Goal: Information Seeking & Learning: Learn about a topic

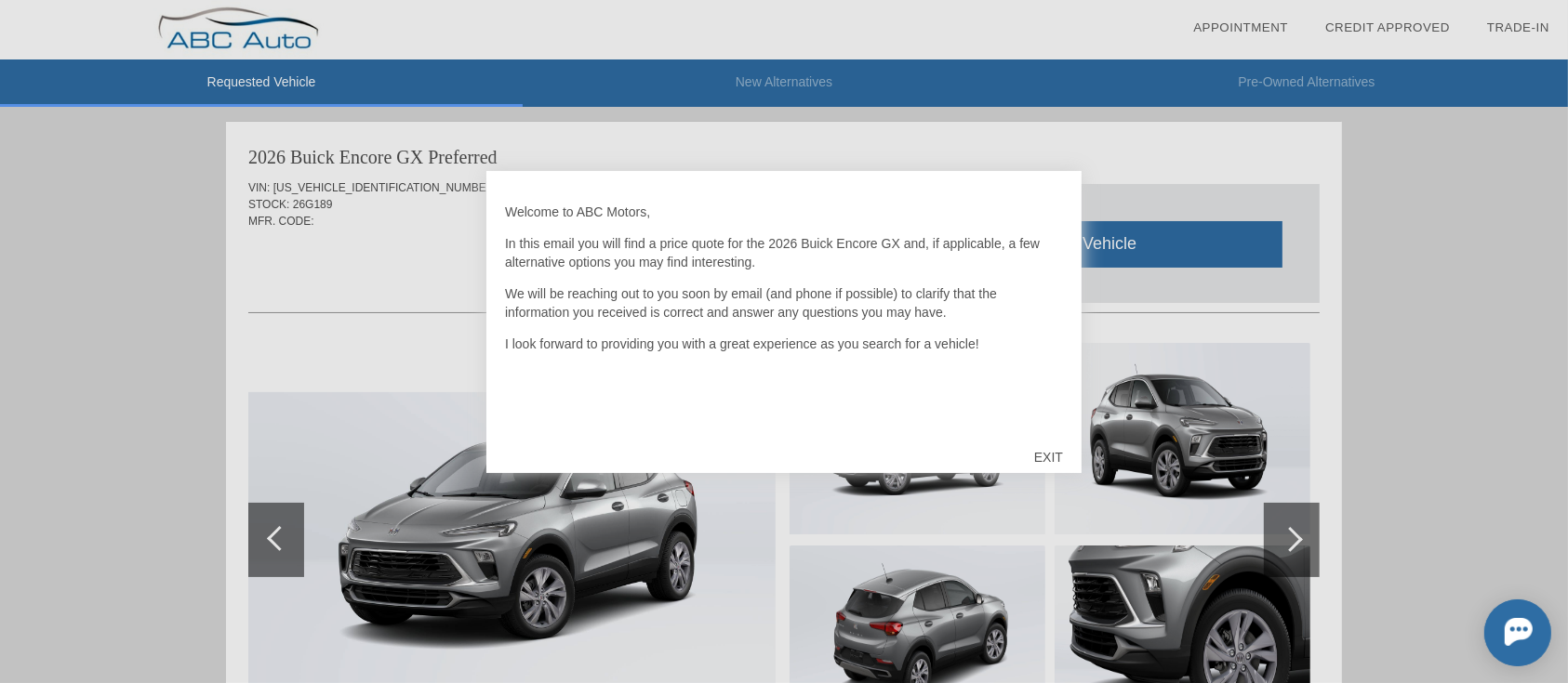
click at [1052, 443] on div "EXIT" at bounding box center [1048, 457] width 66 height 55
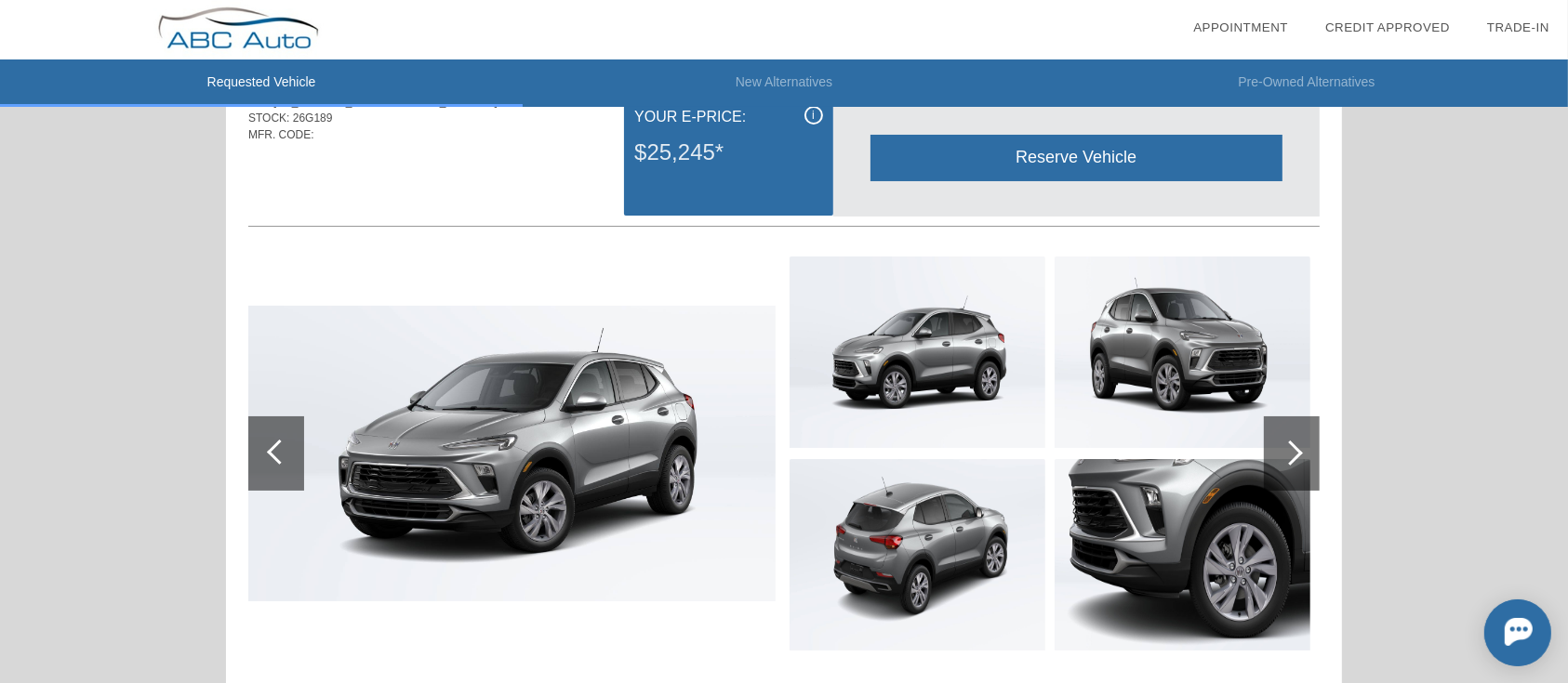
scroll to position [124, 0]
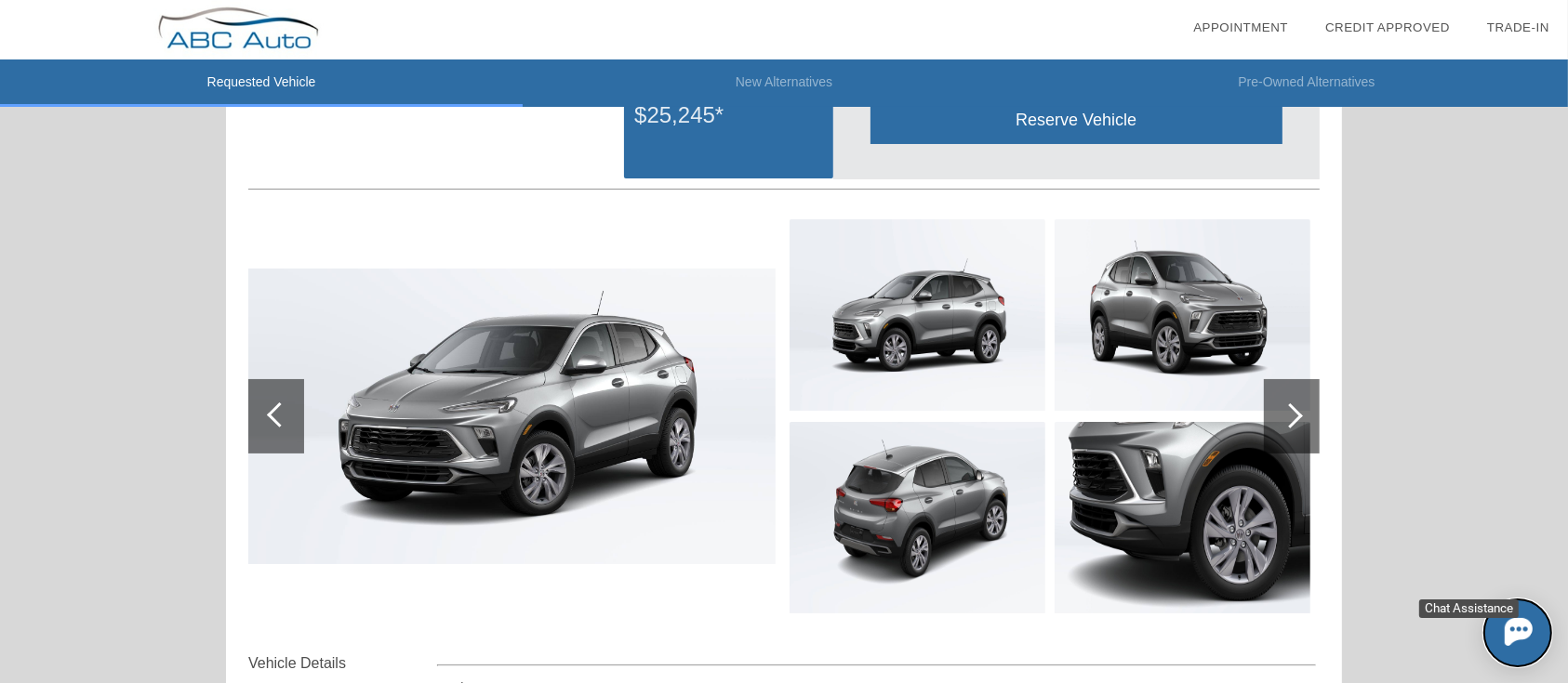
drag, startPoint x: 1533, startPoint y: 634, endPoint x: 2887, endPoint y: 1154, distance: 1450.4
click at [1533, 634] on button at bounding box center [1517, 632] width 67 height 67
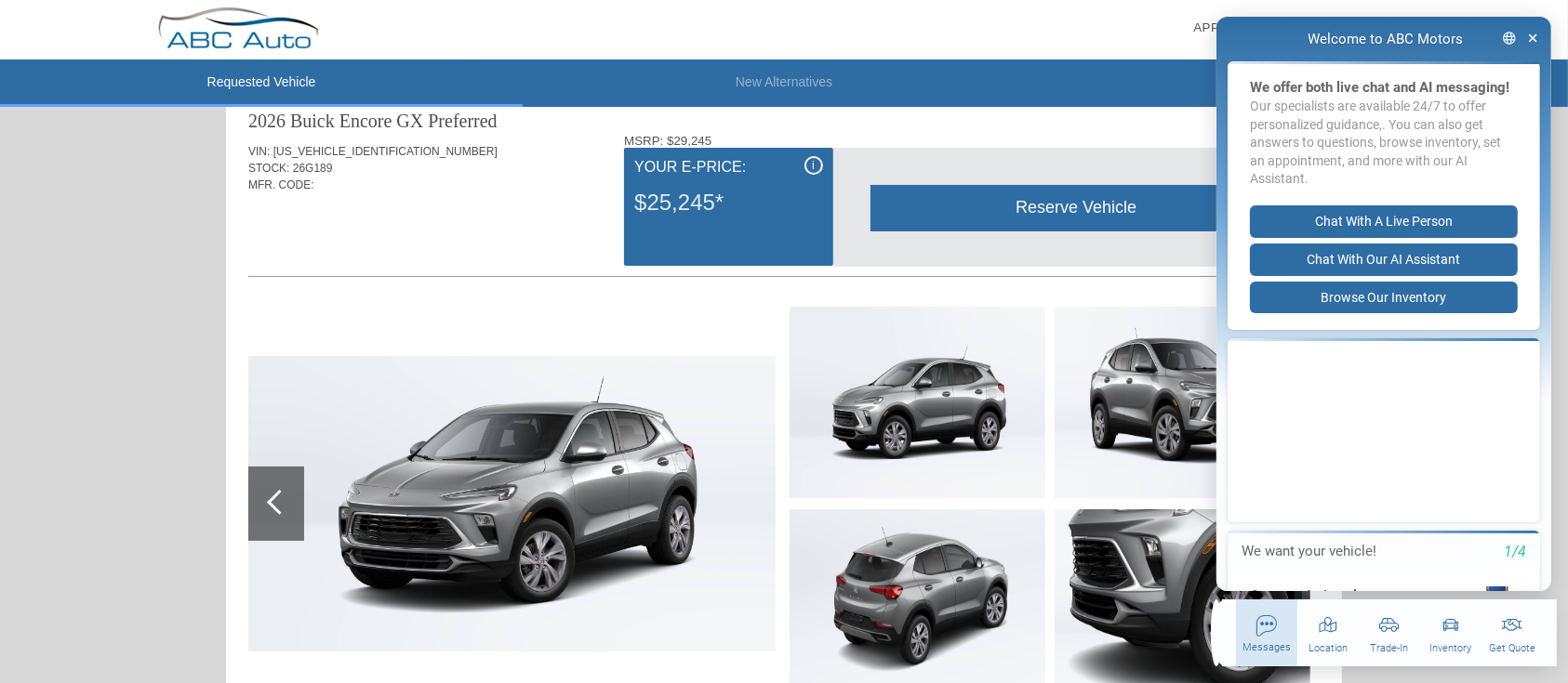
scroll to position [0, 0]
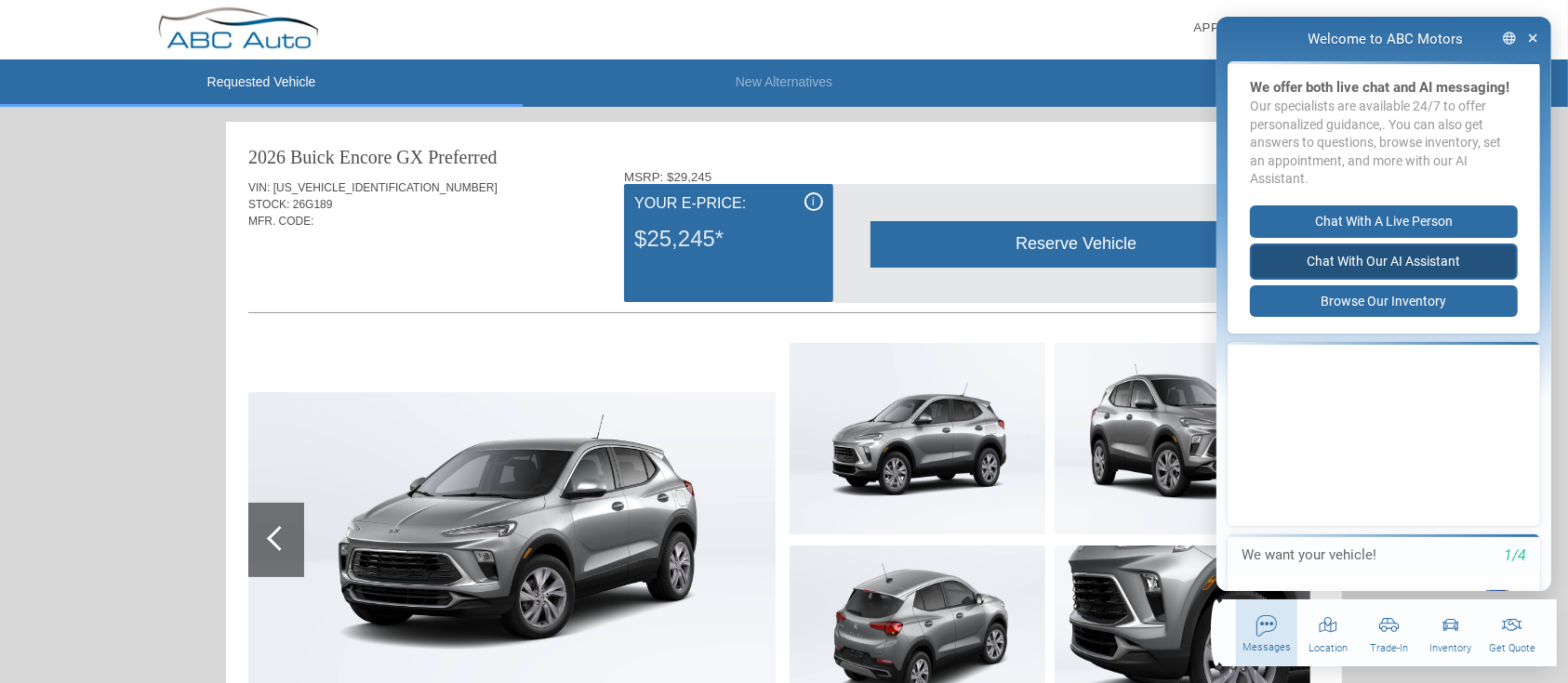
click at [1353, 279] on button "Chat with our AI Assistant" at bounding box center [1383, 261] width 268 height 36
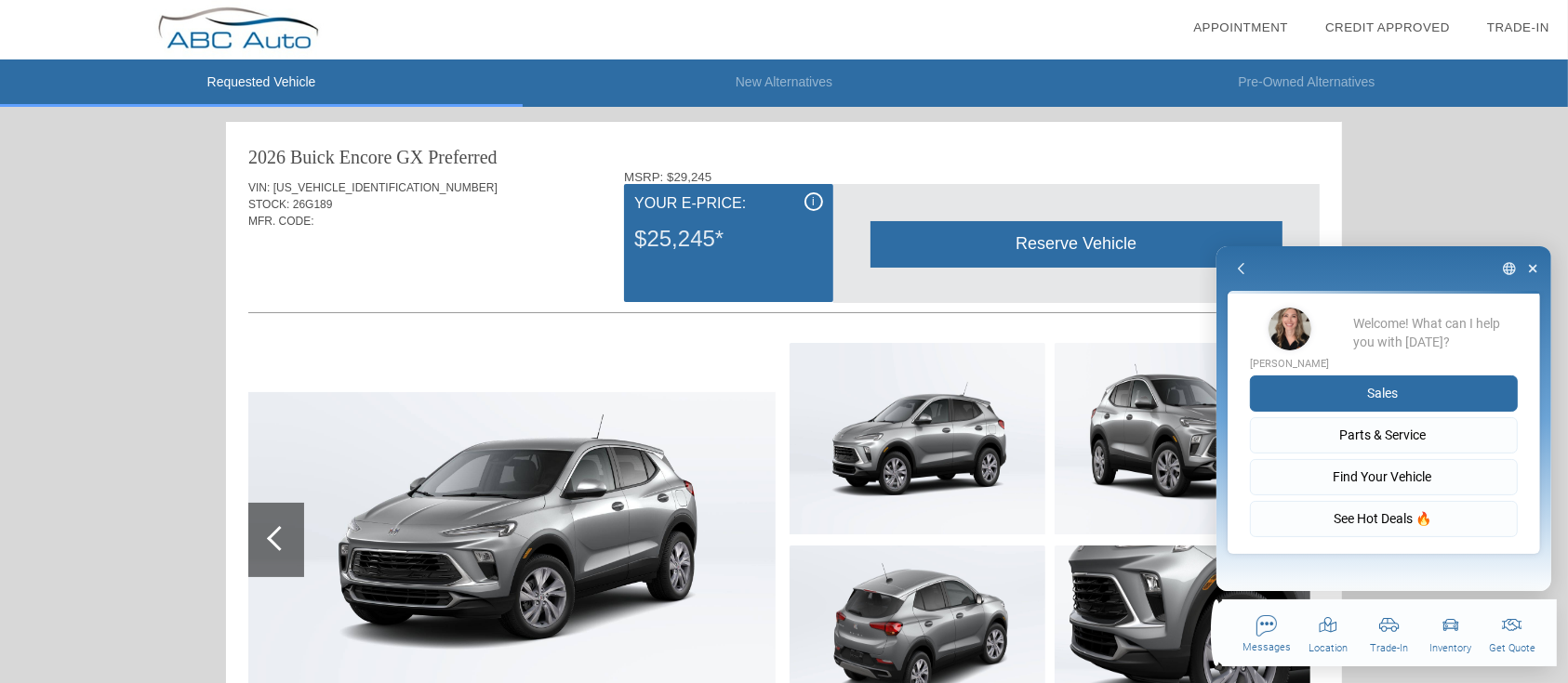
click at [1421, 393] on button "Sales" at bounding box center [1383, 394] width 268 height 36
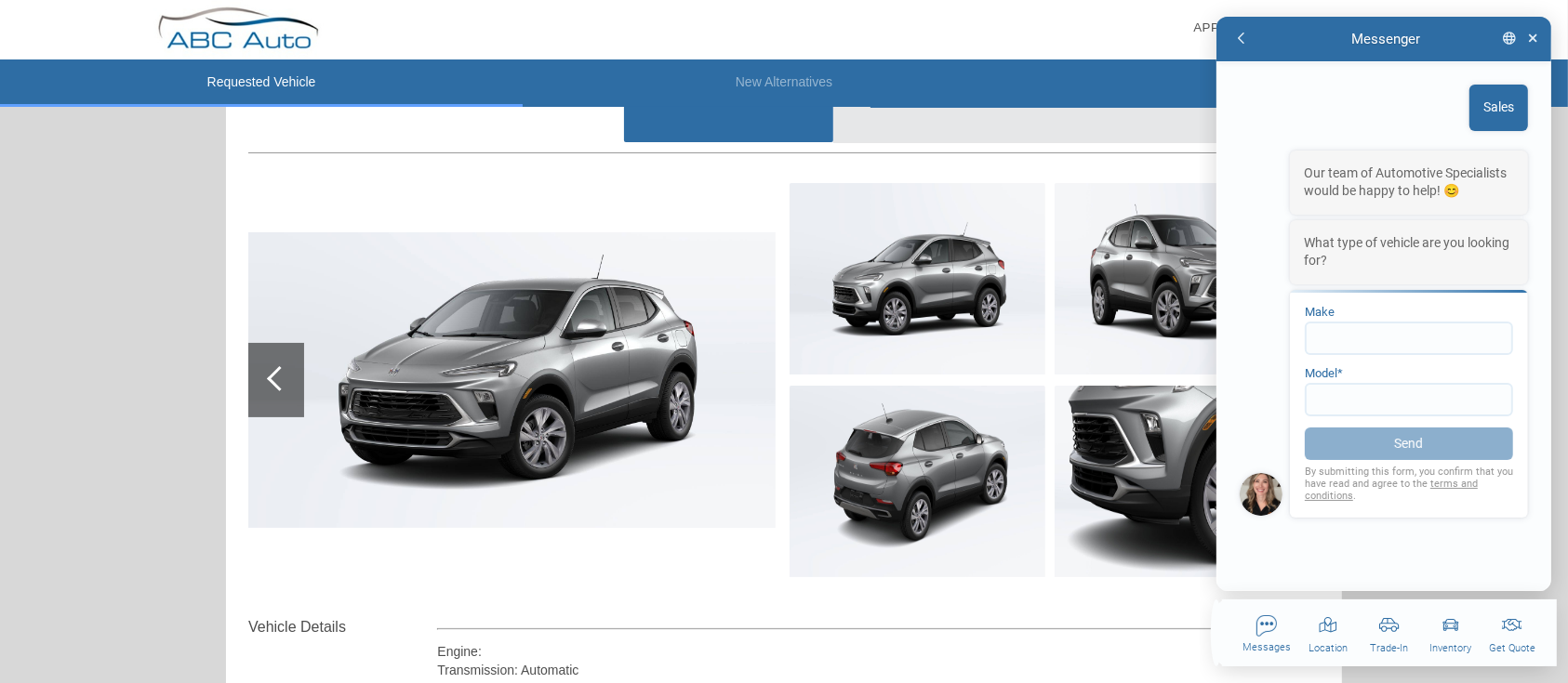
scroll to position [247, 0]
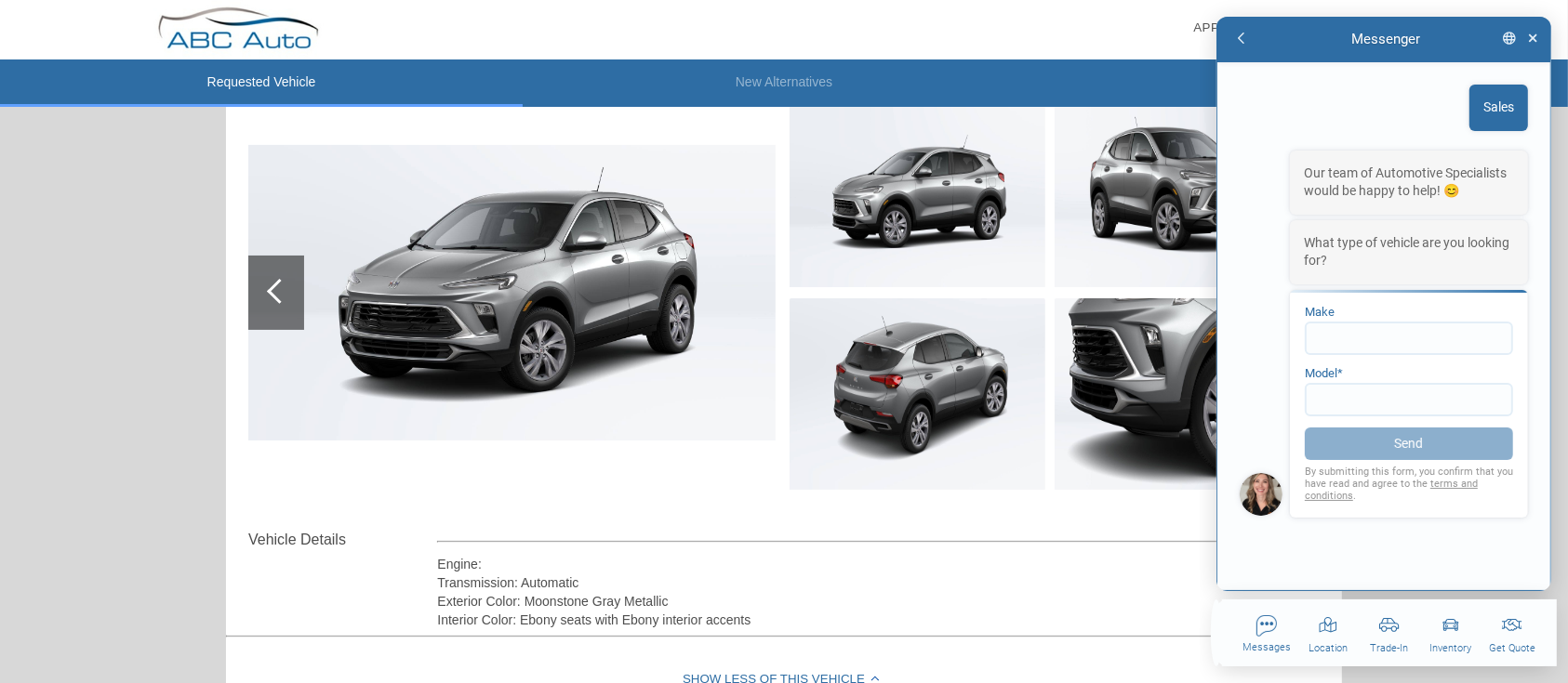
click at [1262, 559] on div "Sales Our team of Automotive Specialists would be happy to help! 😊 What type of…" at bounding box center [1383, 326] width 335 height 530
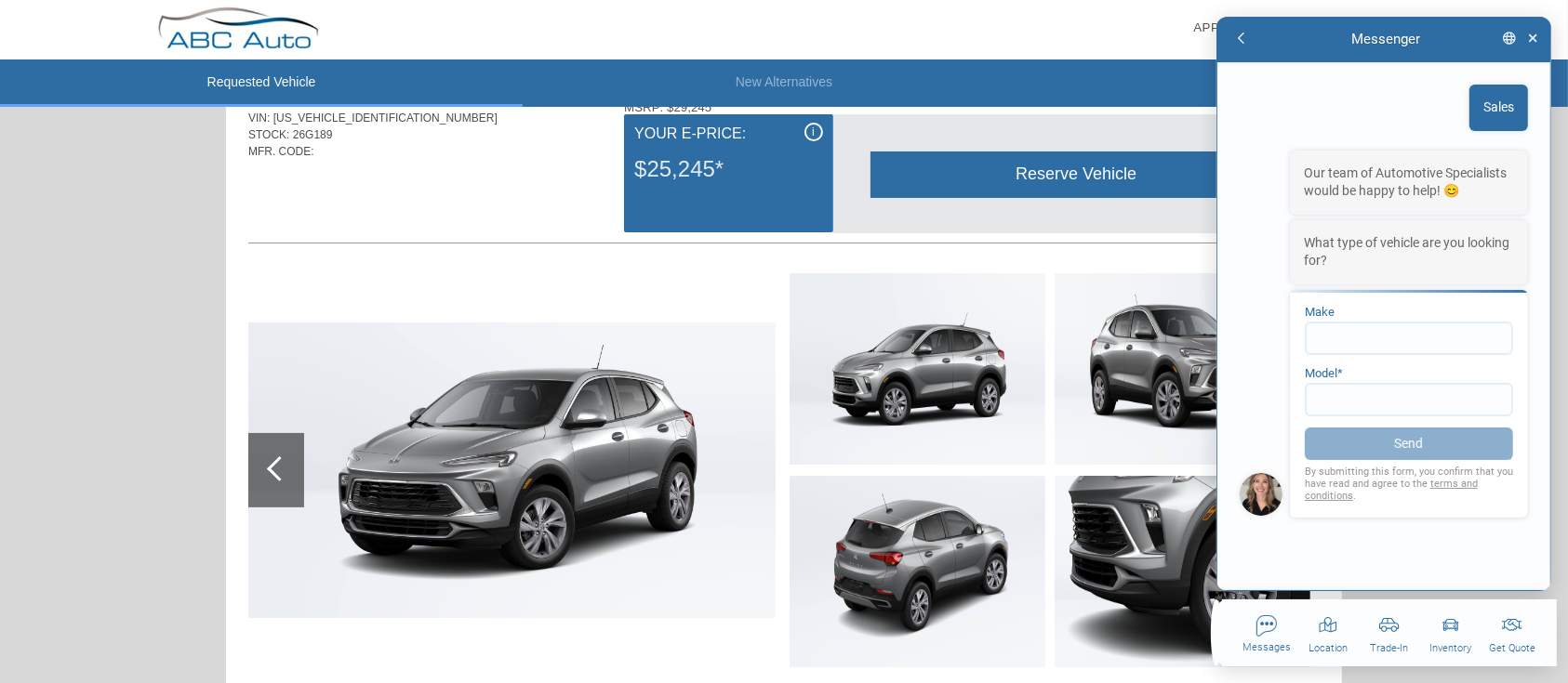
scroll to position [0, 0]
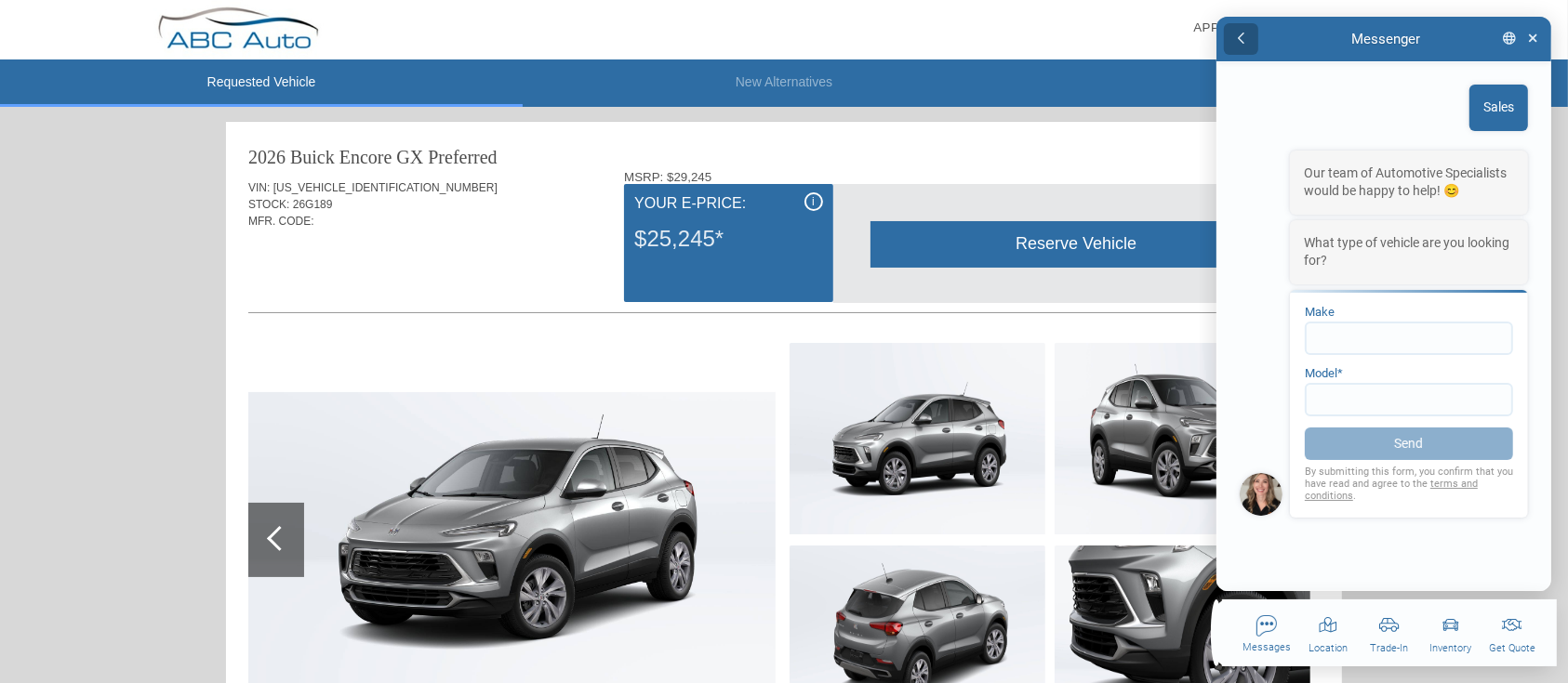
click at [1251, 47] on button "button" at bounding box center [1241, 39] width 34 height 32
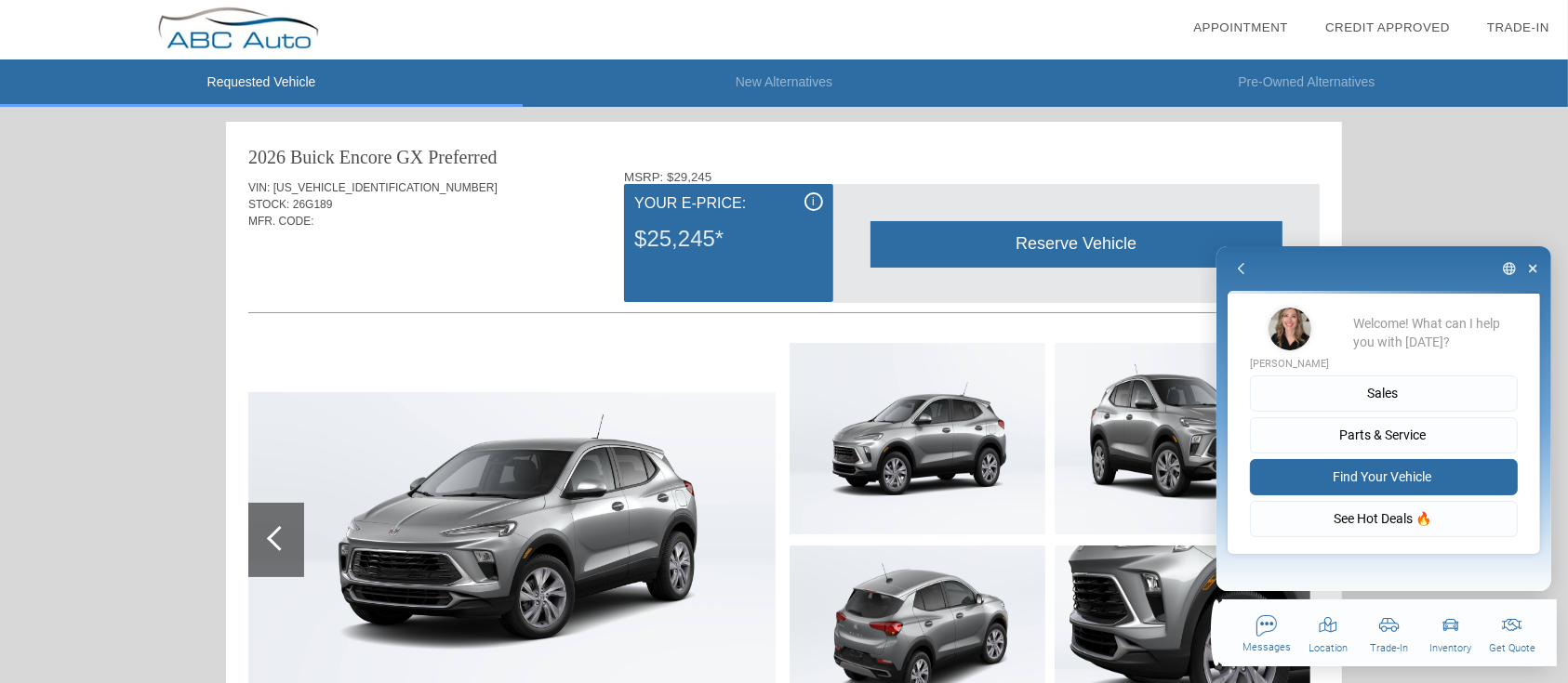
click at [1372, 483] on button "Find Your Vehicle" at bounding box center [1383, 478] width 268 height 36
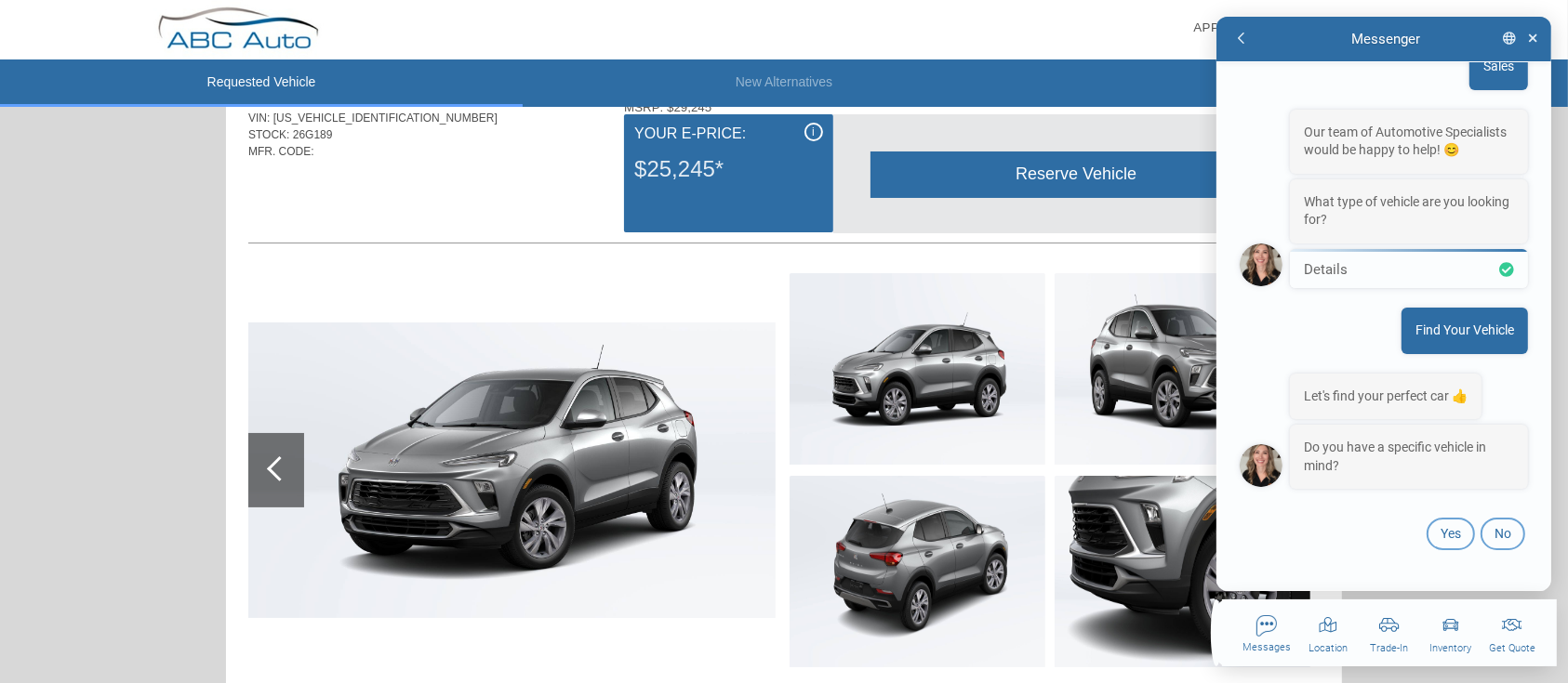
scroll to position [124, 0]
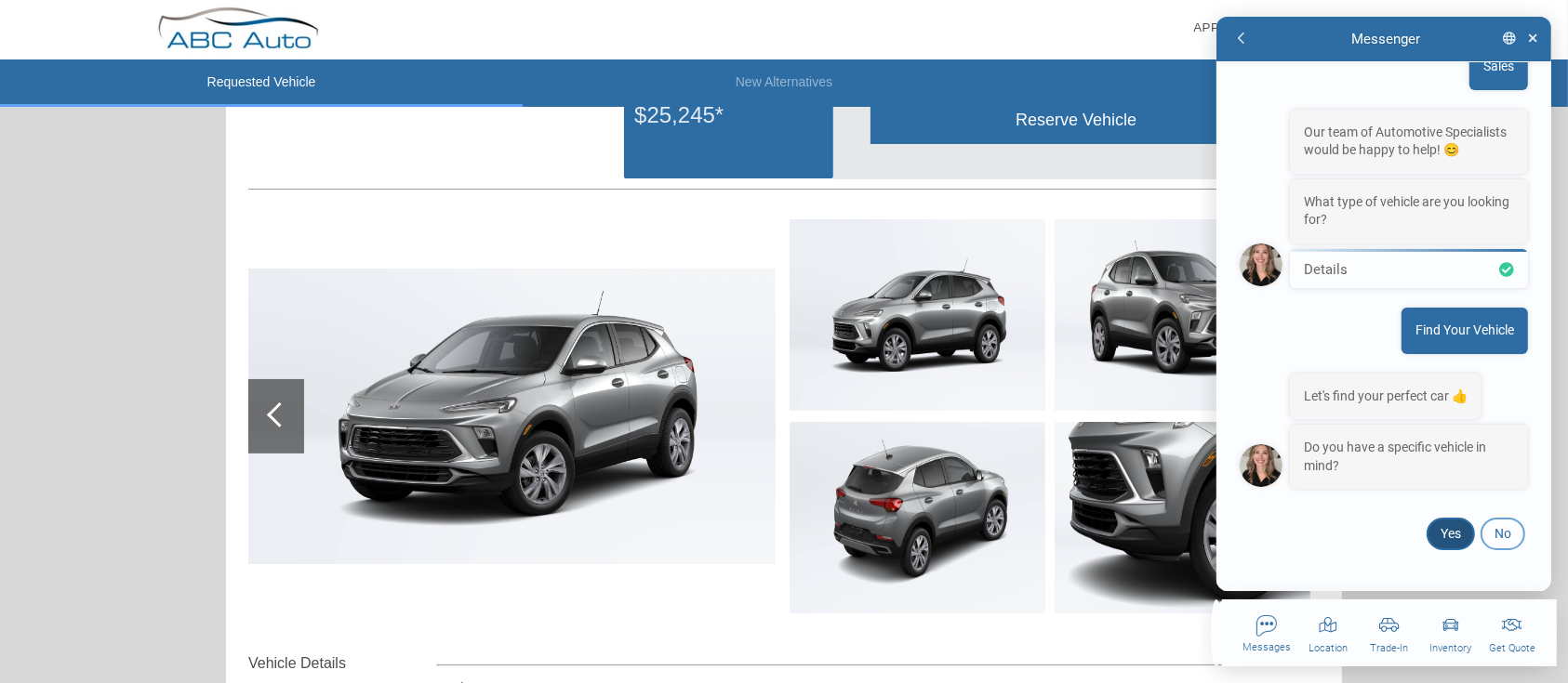
click at [1430, 531] on button "Yes" at bounding box center [1450, 534] width 49 height 32
type textarea "x"
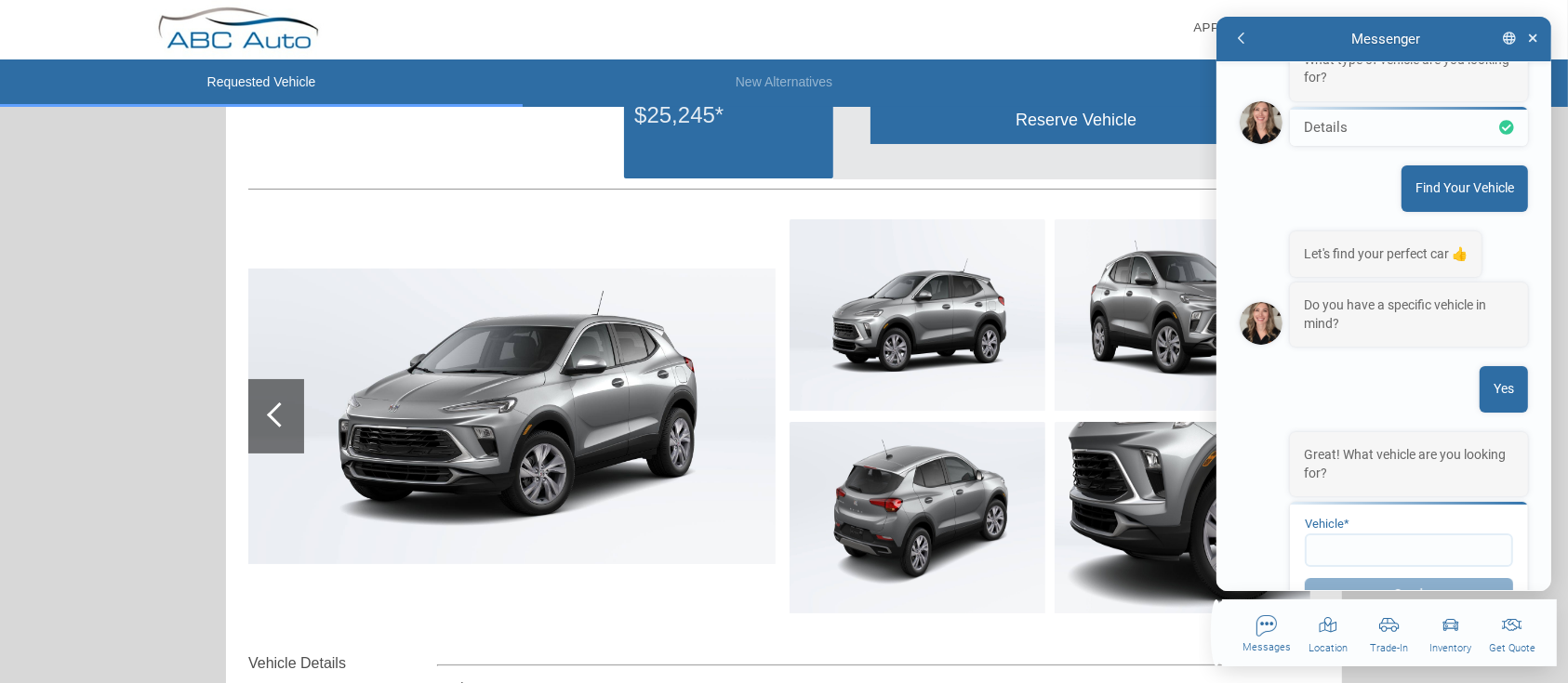
scroll to position [321, 0]
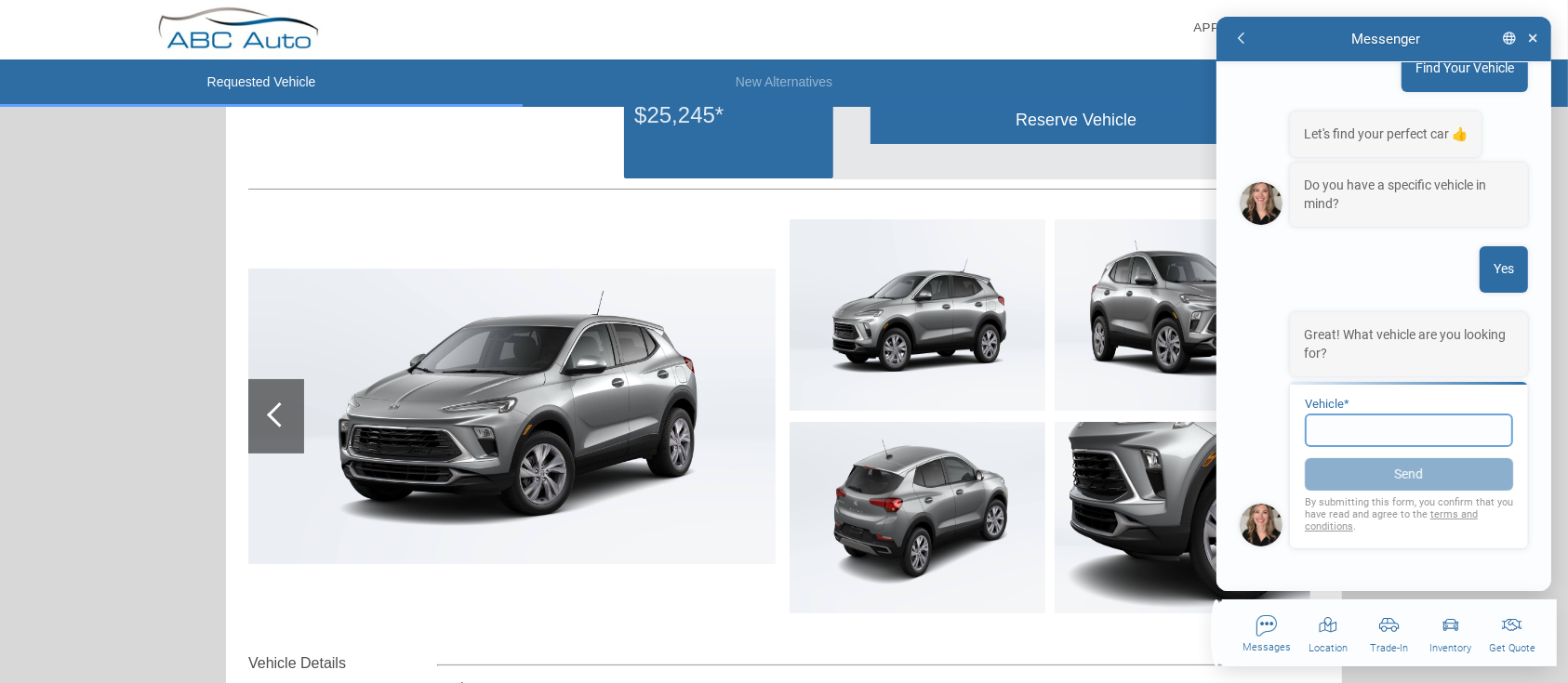
click at [1363, 437] on input at bounding box center [1409, 430] width 208 height 33
type input "Silverado"
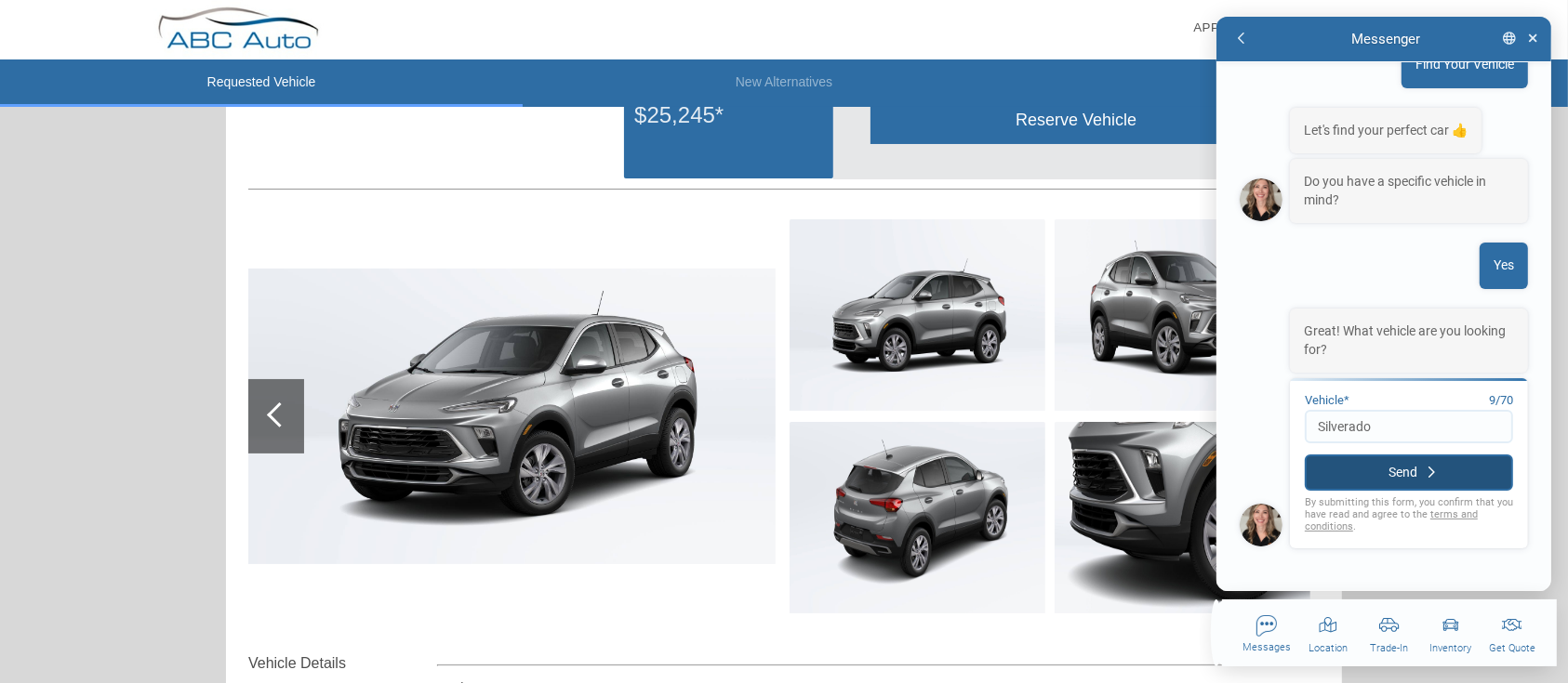
click at [1397, 470] on button "Send" at bounding box center [1409, 473] width 208 height 36
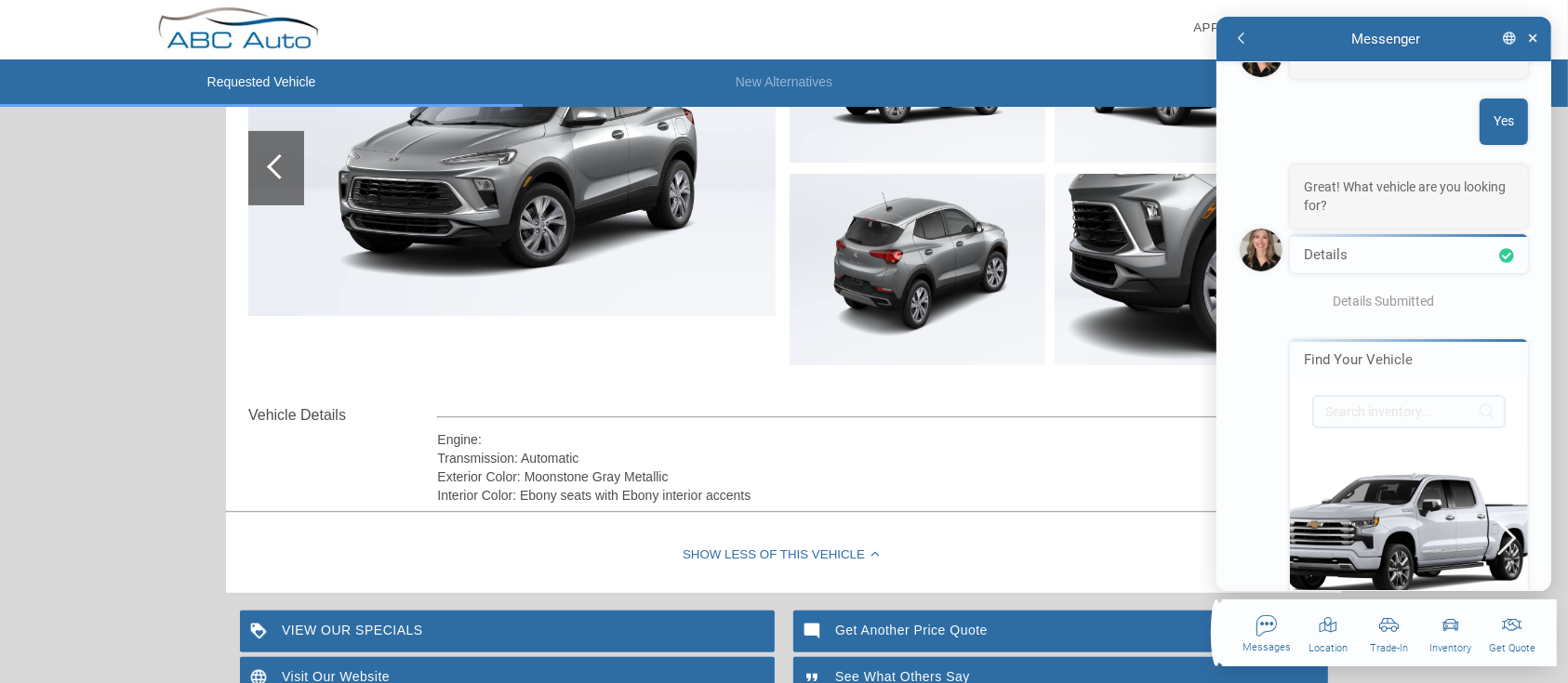
scroll to position [699, 0]
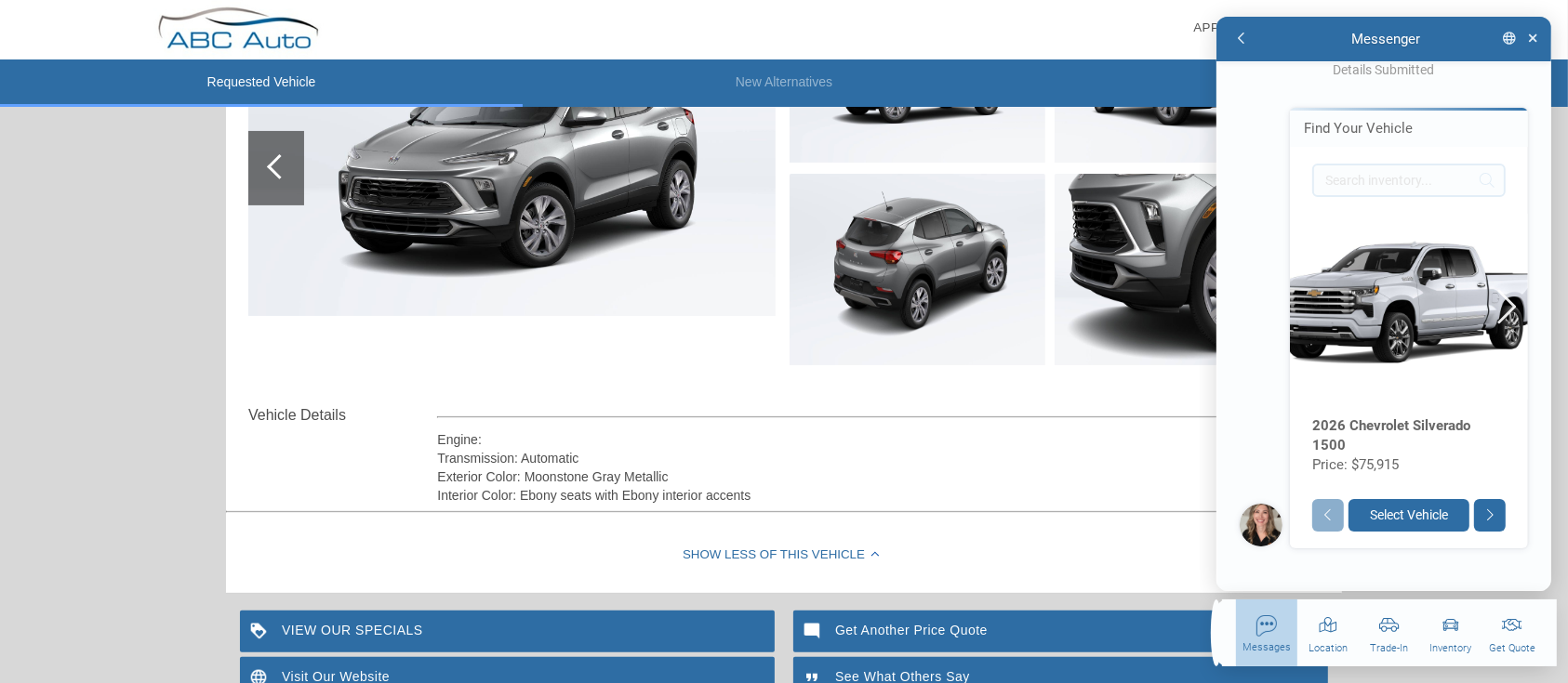
click at [1293, 628] on div "button" at bounding box center [1265, 642] width 61 height 67
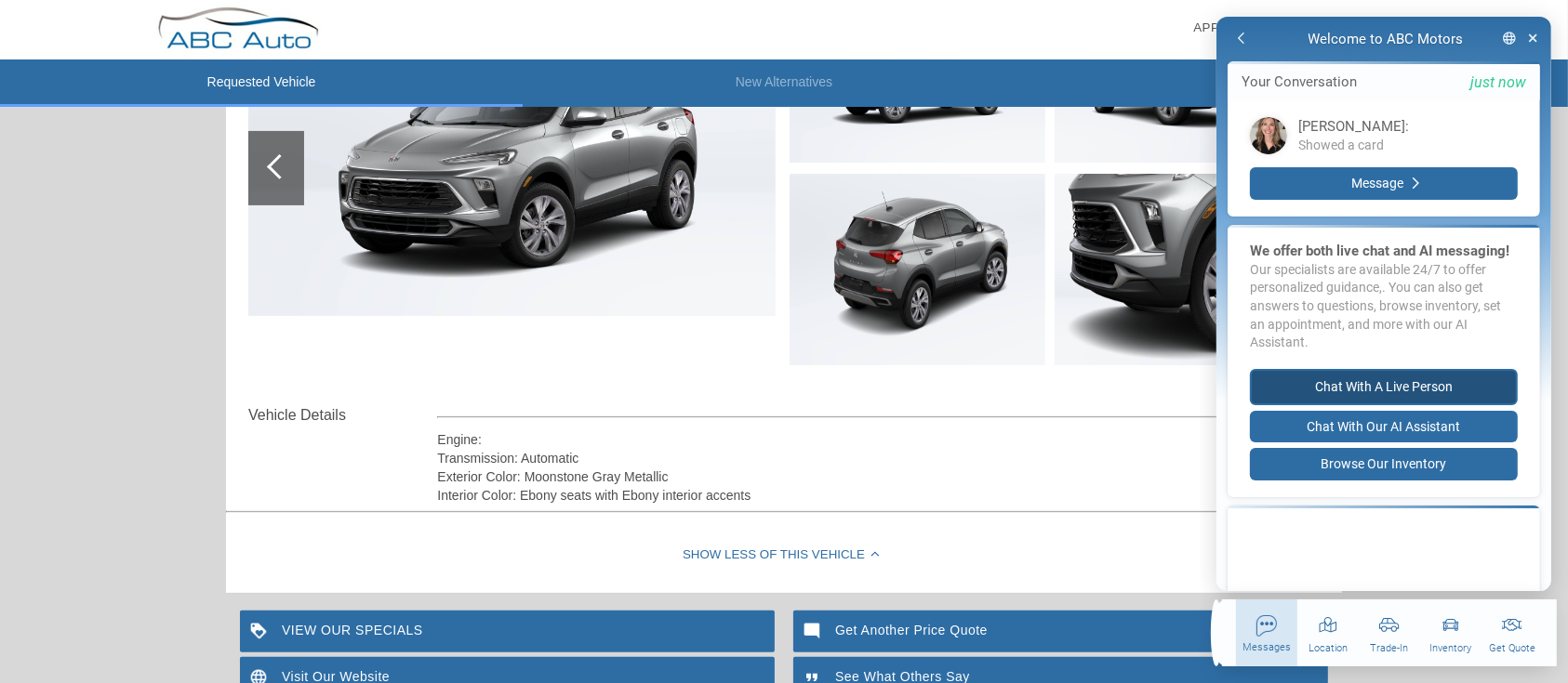
click at [1384, 404] on button "Chat with a live person" at bounding box center [1383, 387] width 268 height 36
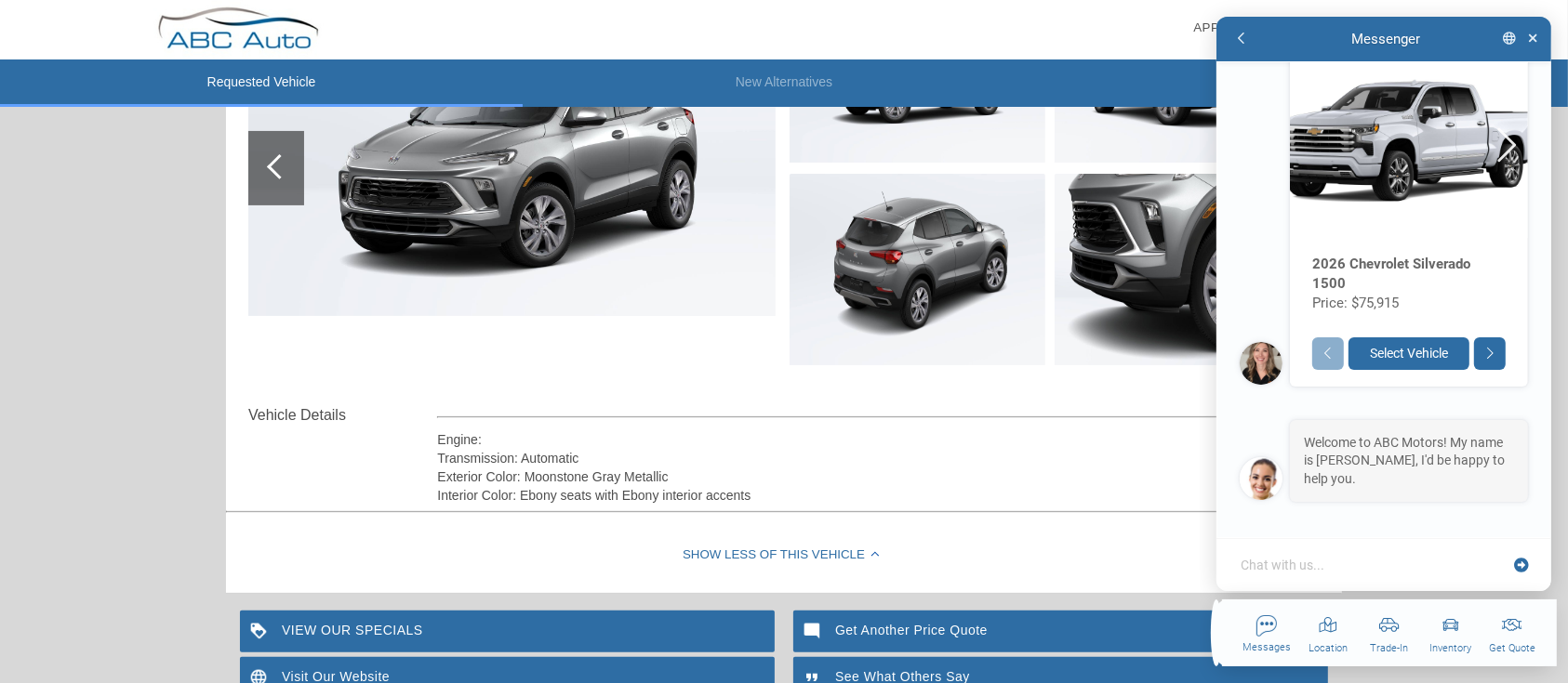
scroll to position [868, 0]
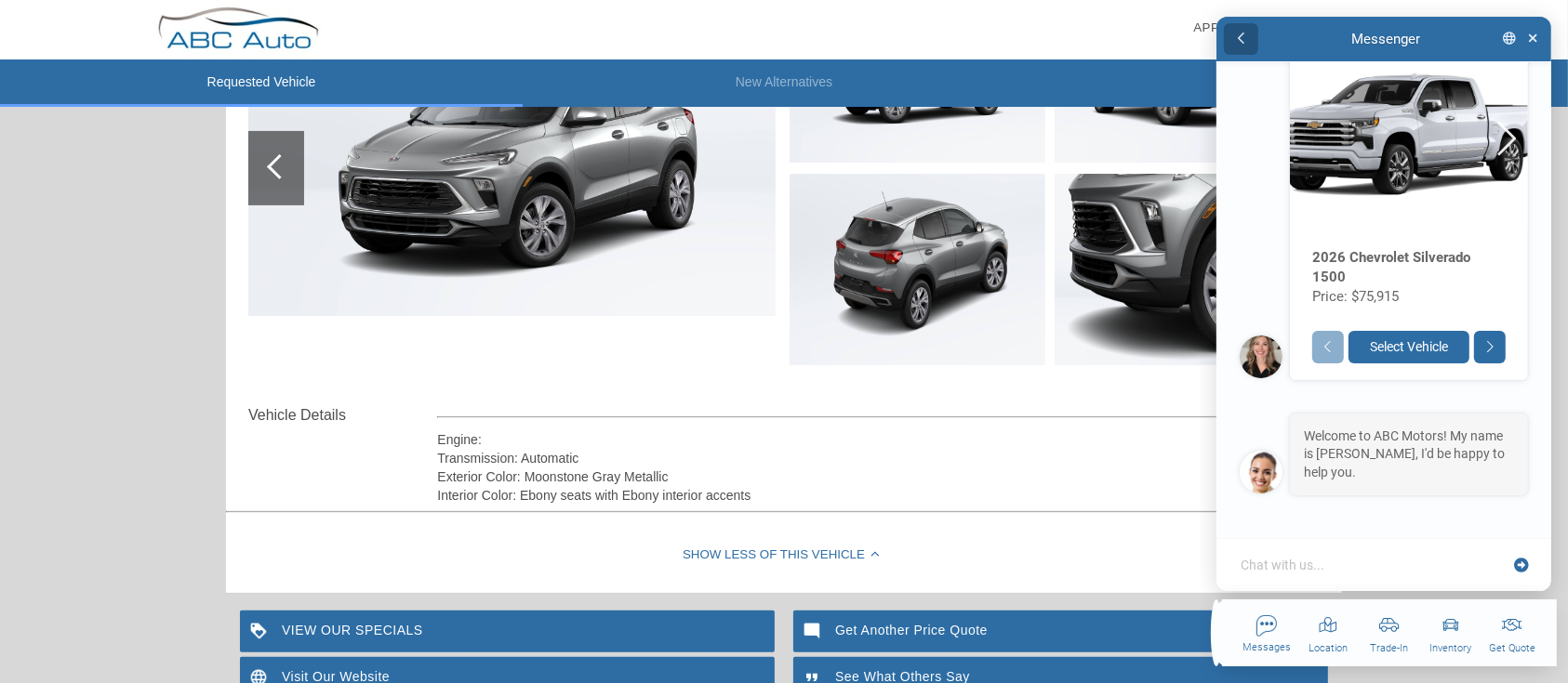
click at [1247, 35] on button "button" at bounding box center [1241, 39] width 34 height 32
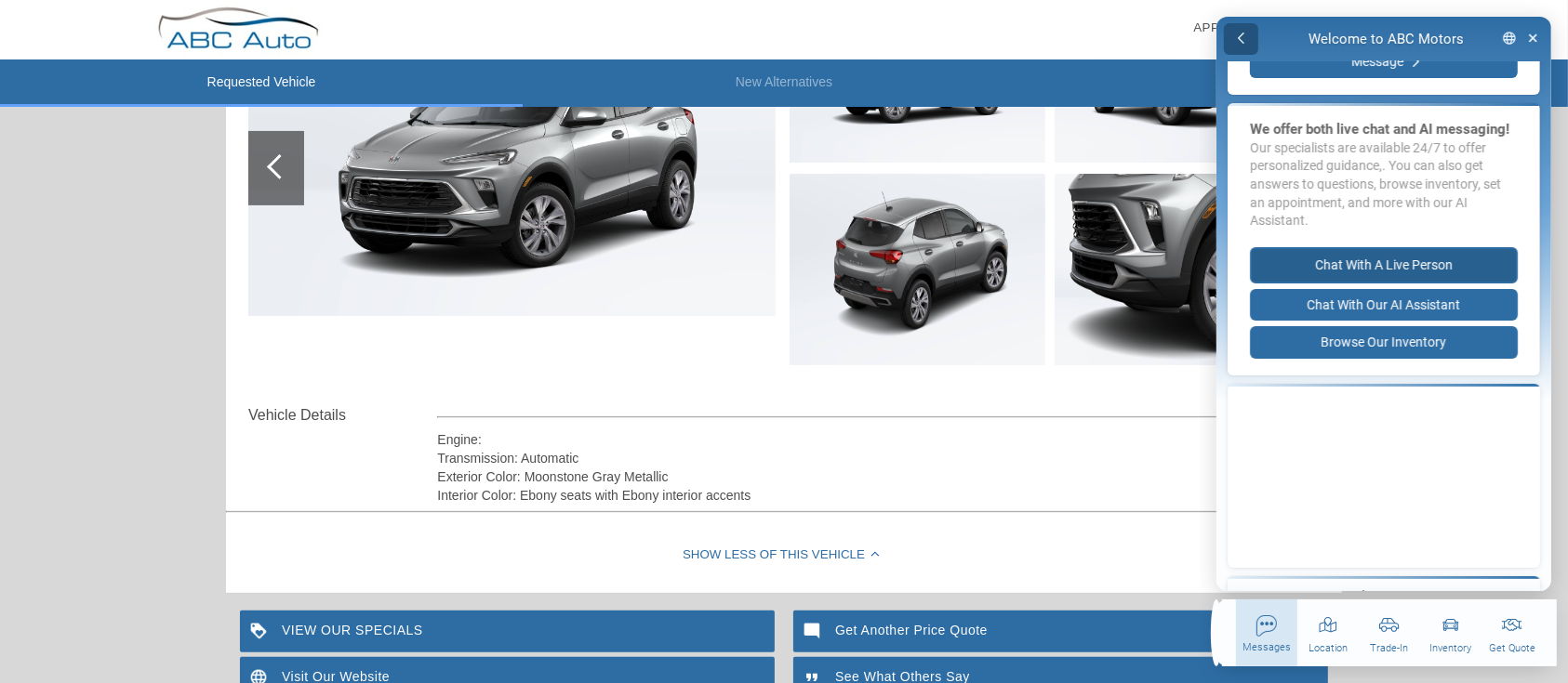
scroll to position [0, 0]
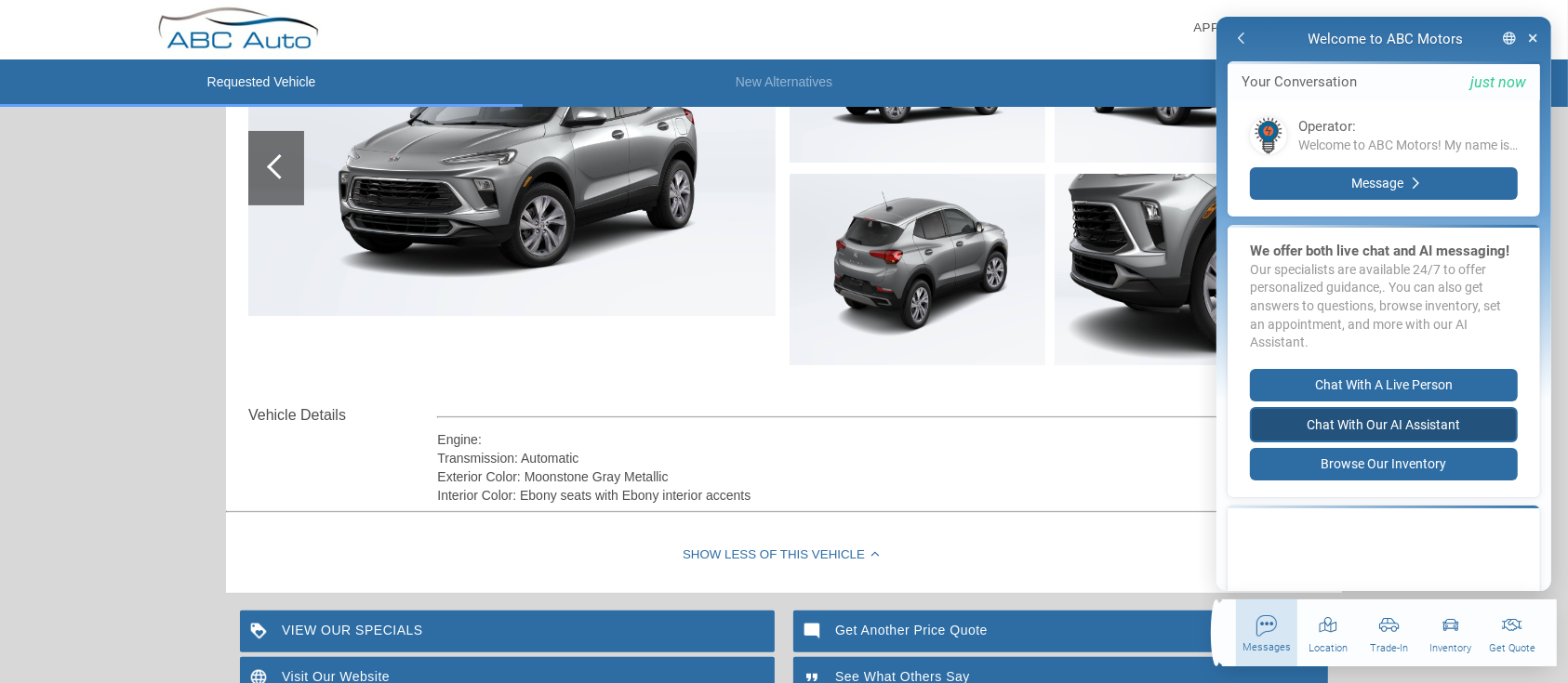
click at [1406, 444] on button "Chat with our AI Assistant" at bounding box center [1383, 425] width 268 height 36
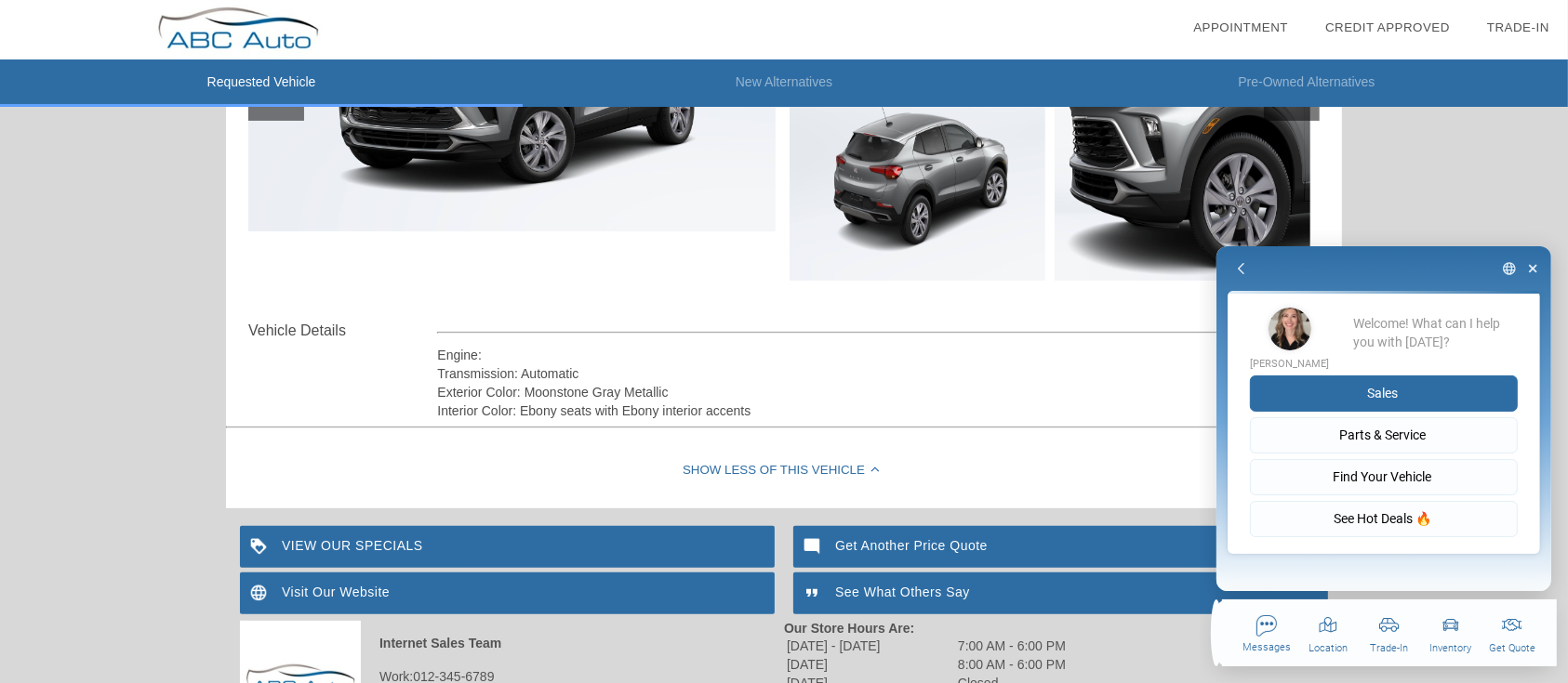
scroll to position [496, 0]
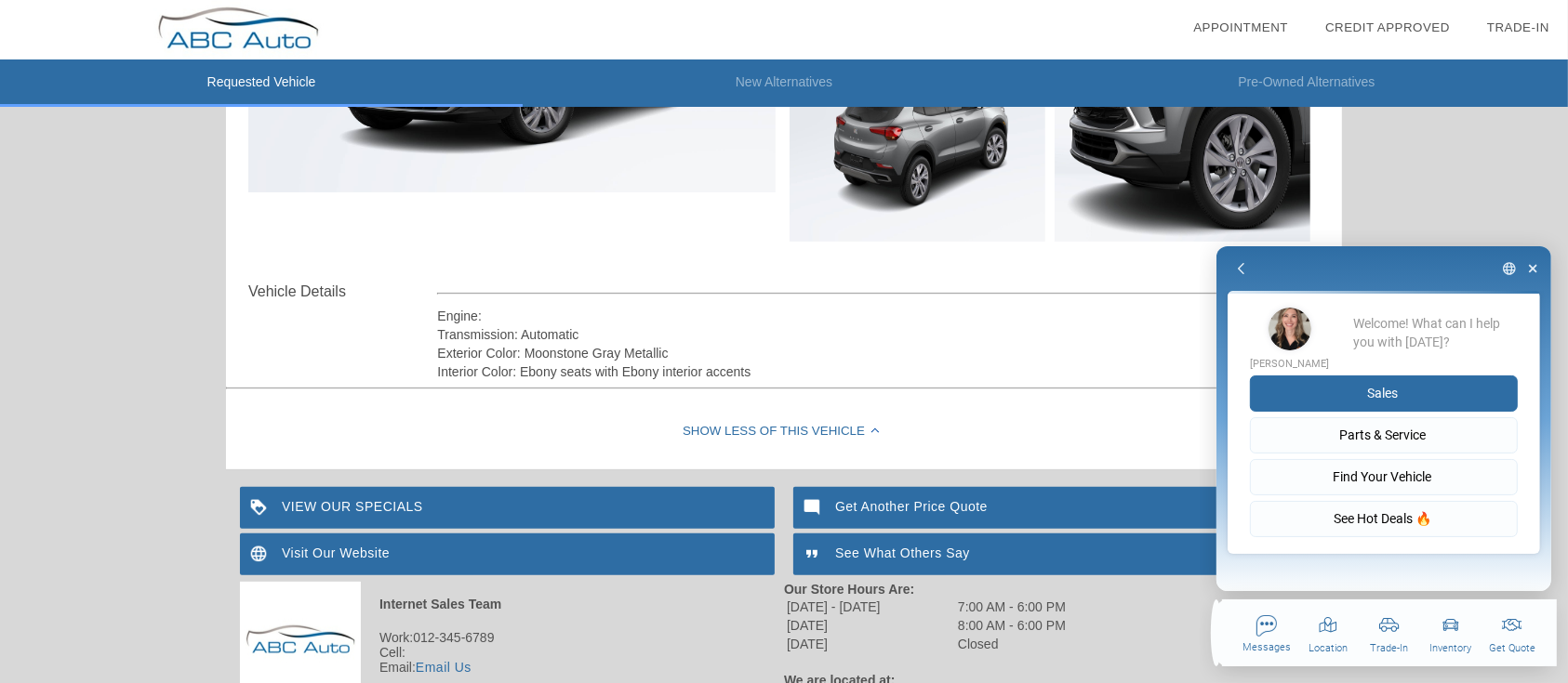
click at [1385, 385] on button "Sales" at bounding box center [1383, 394] width 268 height 36
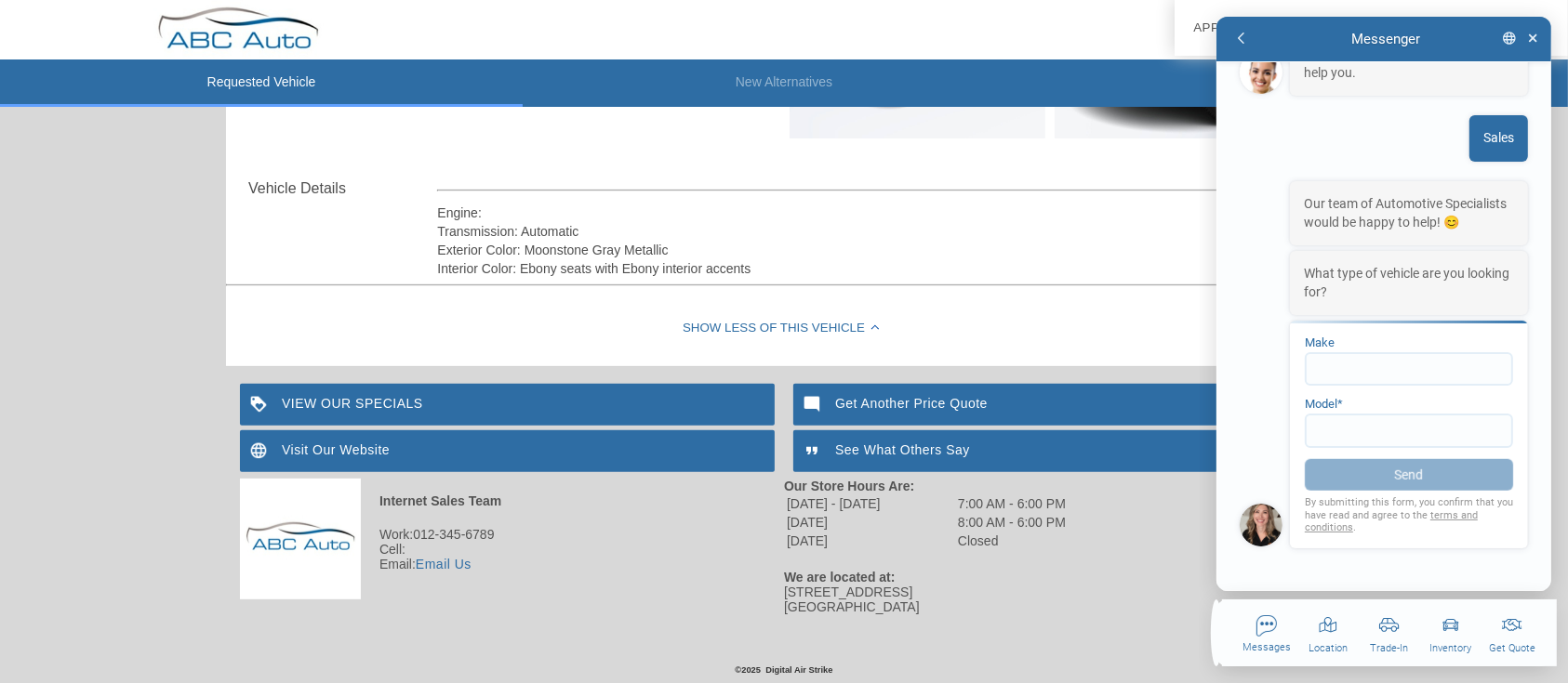
scroll to position [1287, 0]
click at [1271, 634] on div "button" at bounding box center [1265, 642] width 61 height 67
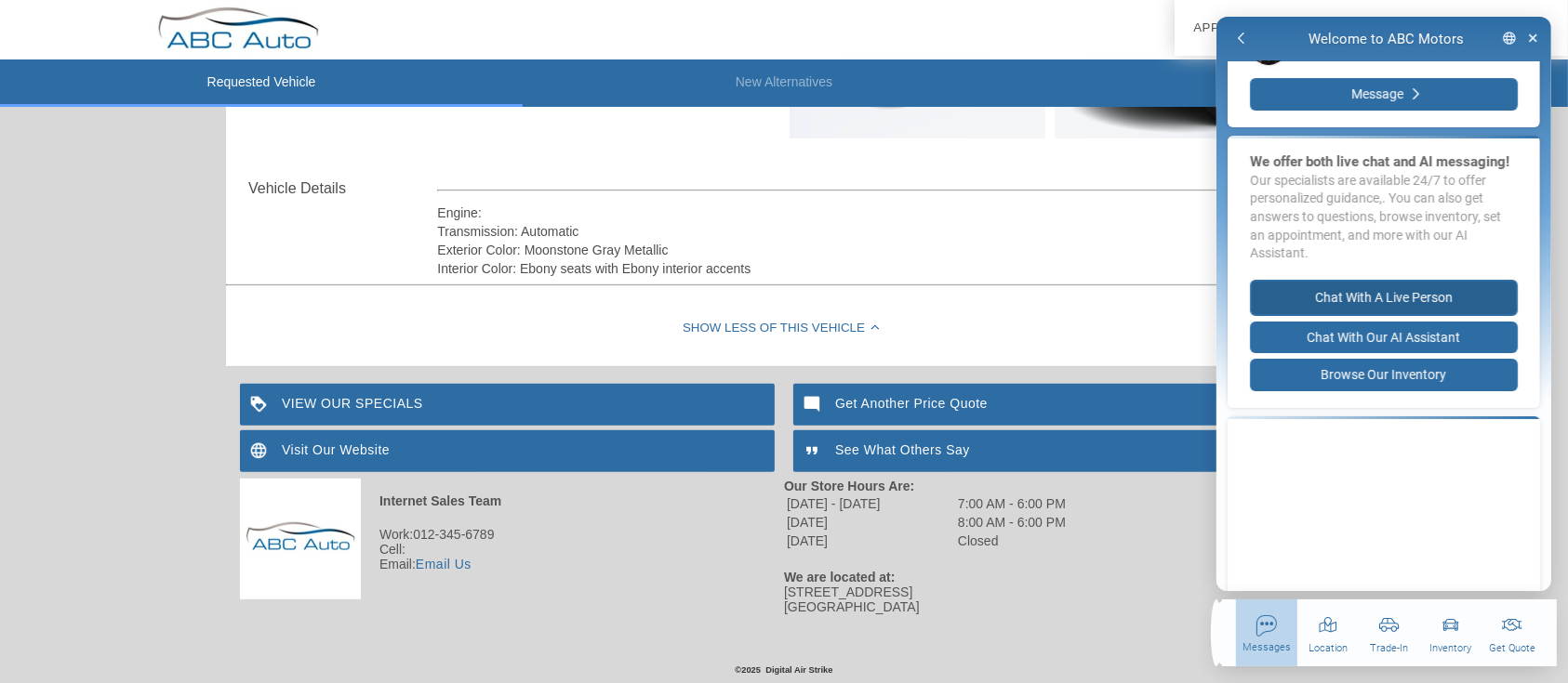
scroll to position [124, 0]
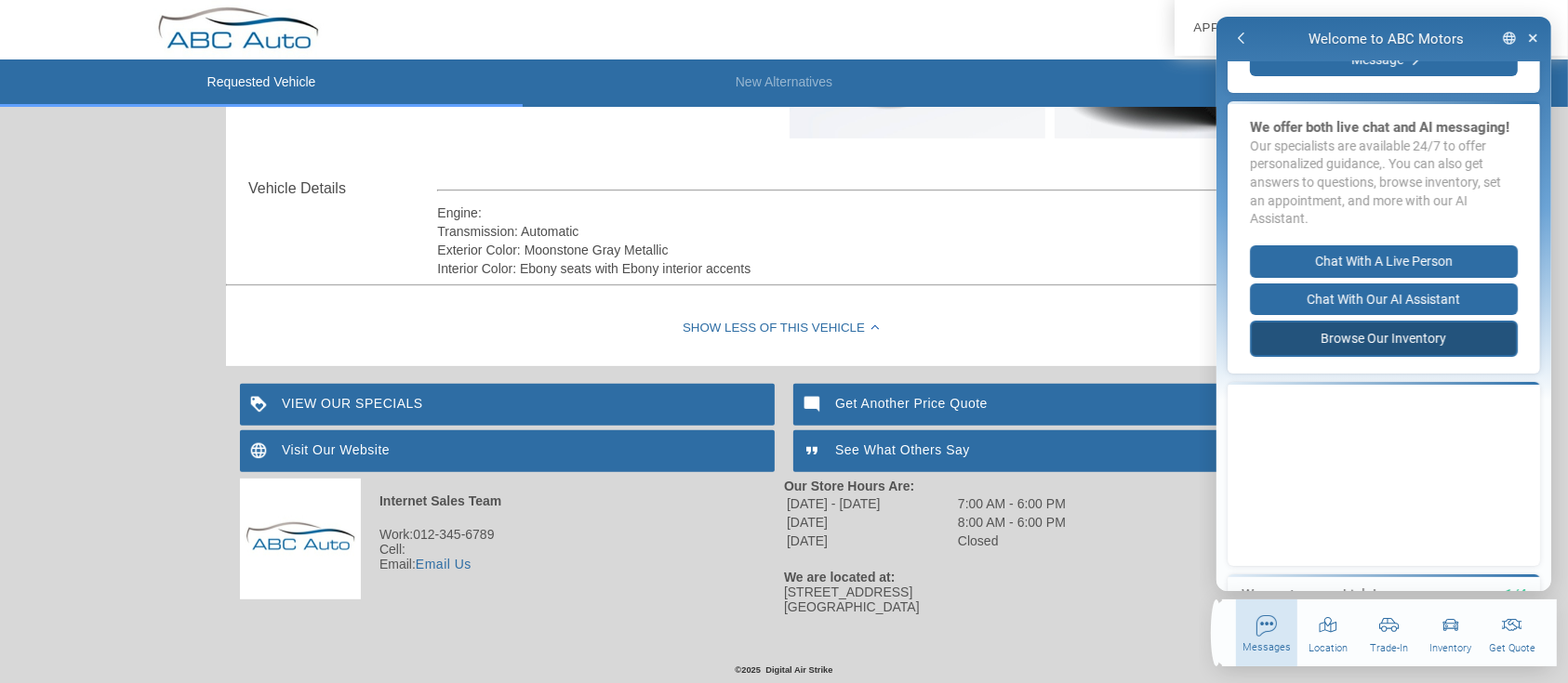
drag, startPoint x: 1399, startPoint y: 361, endPoint x: 1401, endPoint y: 135, distance: 226.0
click at [1399, 357] on button "Browse our Inventory" at bounding box center [1383, 339] width 268 height 36
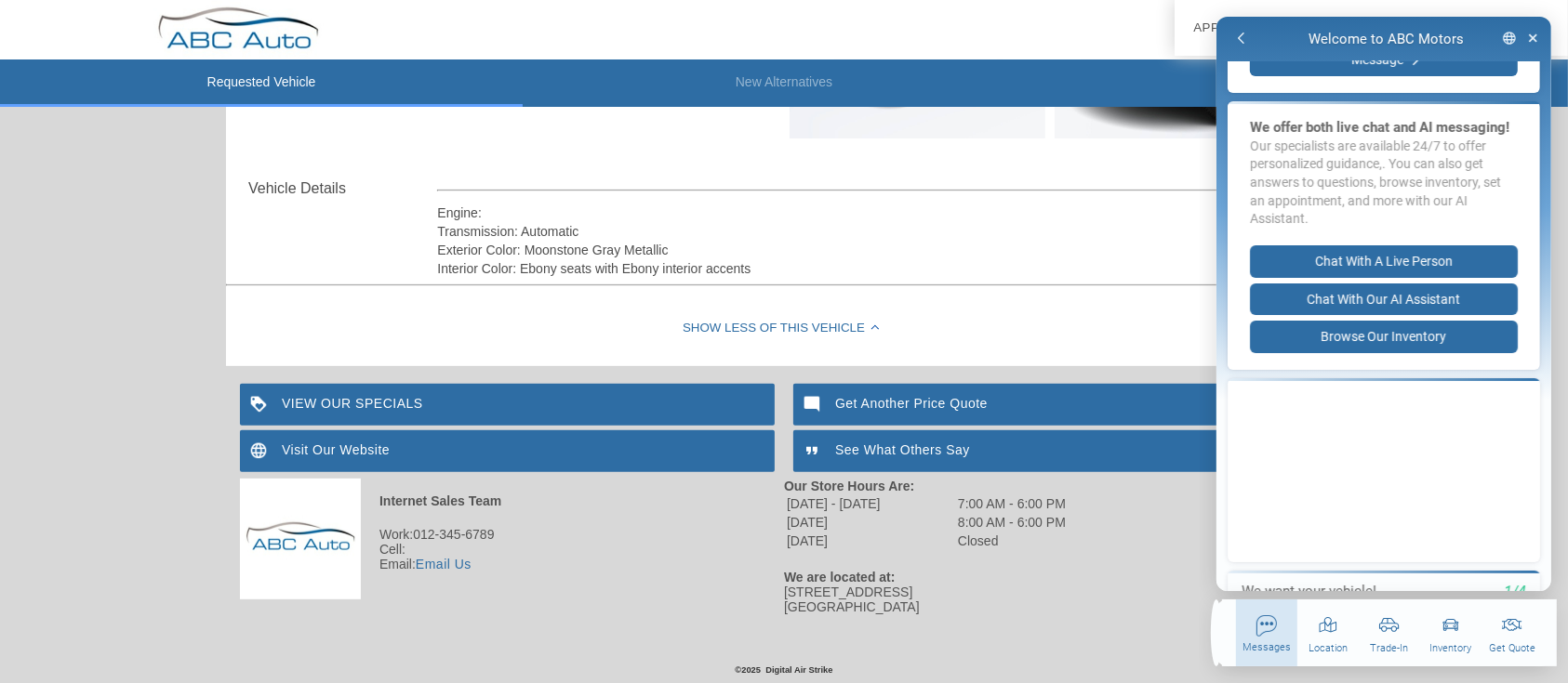
scroll to position [0, 0]
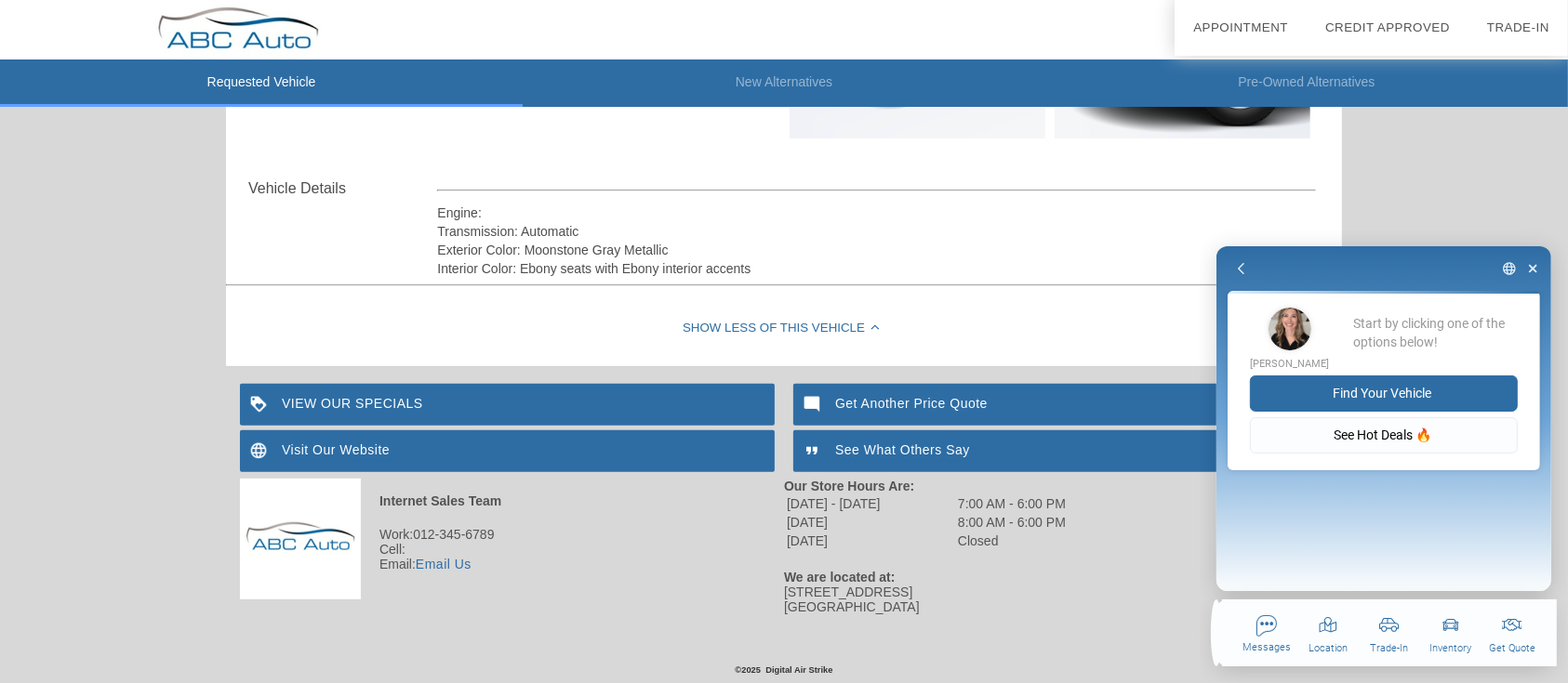
click at [1381, 393] on button "Find Your Vehicle" at bounding box center [1383, 394] width 268 height 36
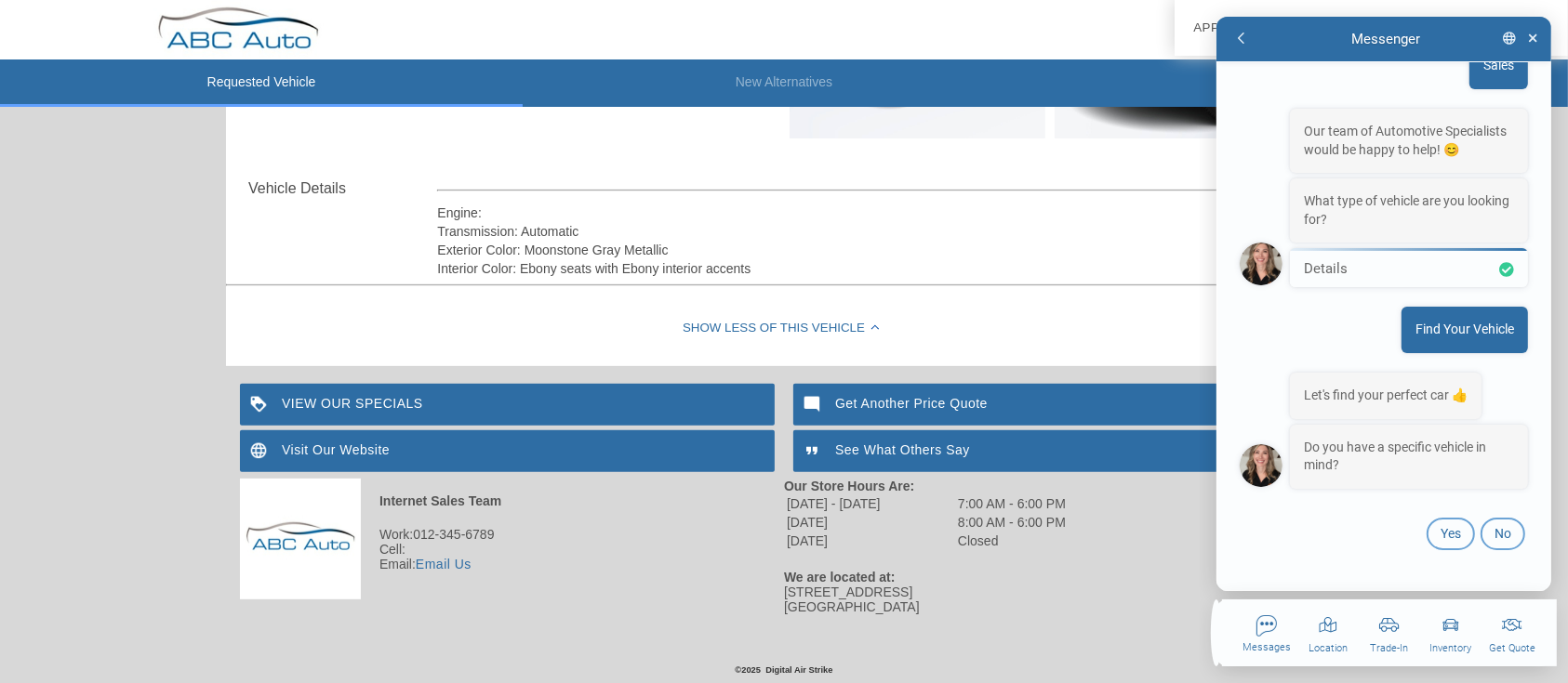
scroll to position [1358, 0]
click at [1470, 518] on div "Yes No" at bounding box center [1383, 531] width 288 height 46
click at [1480, 528] on button "No" at bounding box center [1502, 534] width 45 height 32
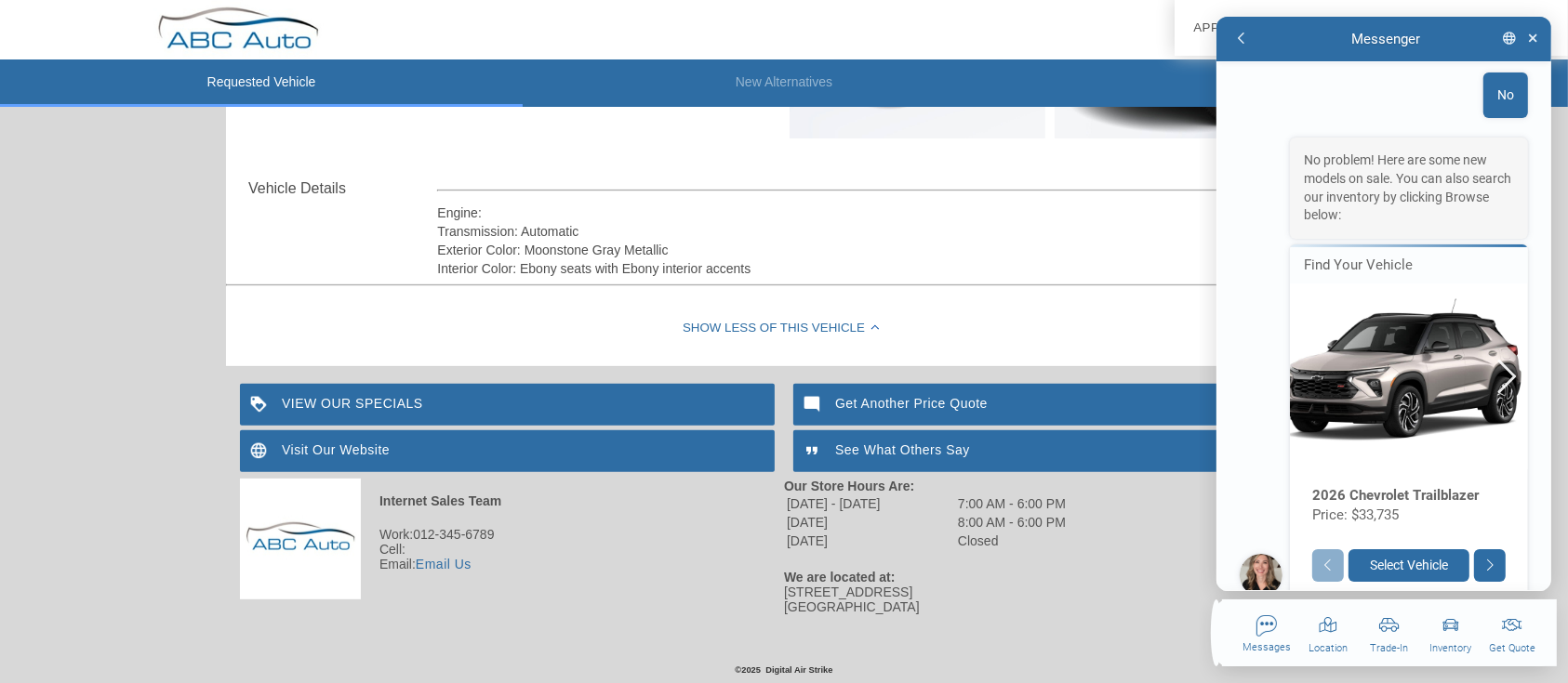
scroll to position [1845, 0]
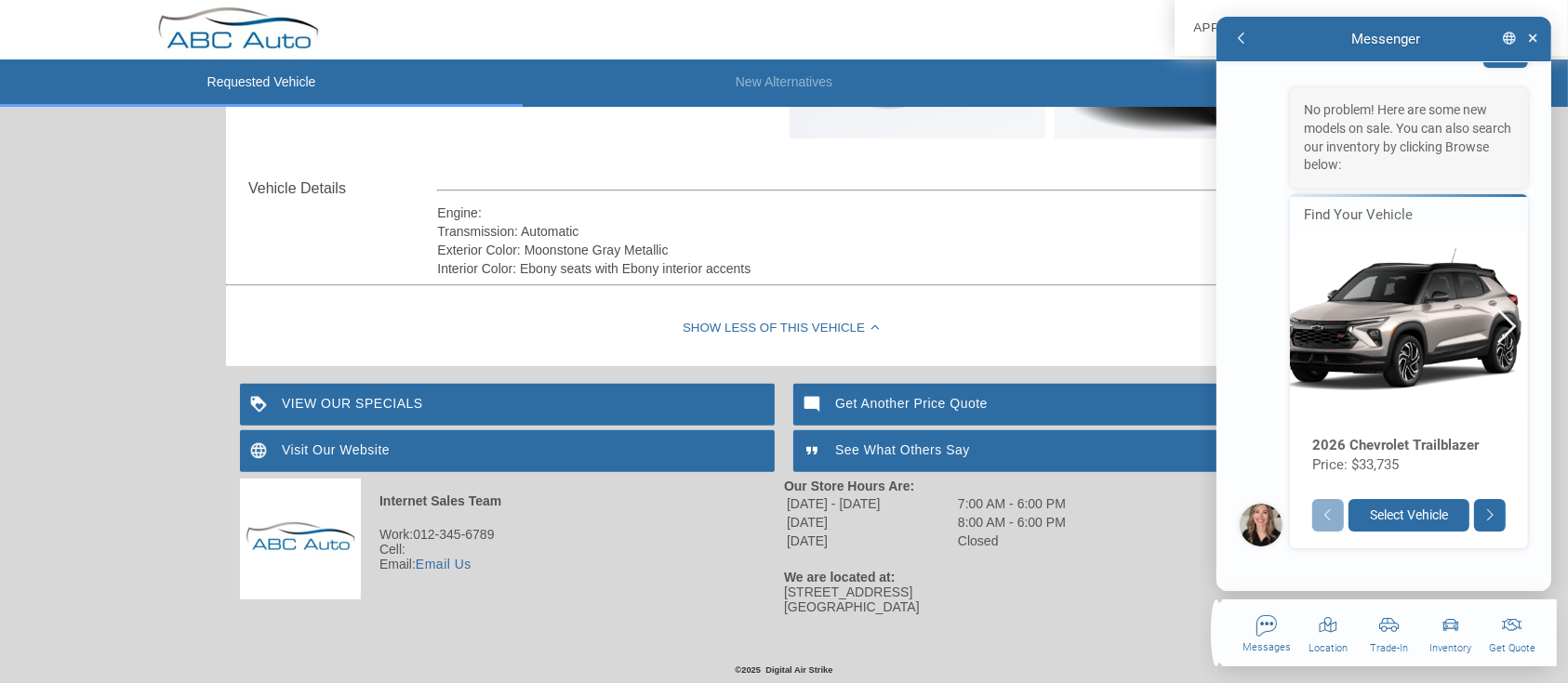
click at [1257, 48] on div "Messenger" at bounding box center [1383, 39] width 335 height 45
click at [1246, 43] on button "button" at bounding box center [1241, 39] width 34 height 32
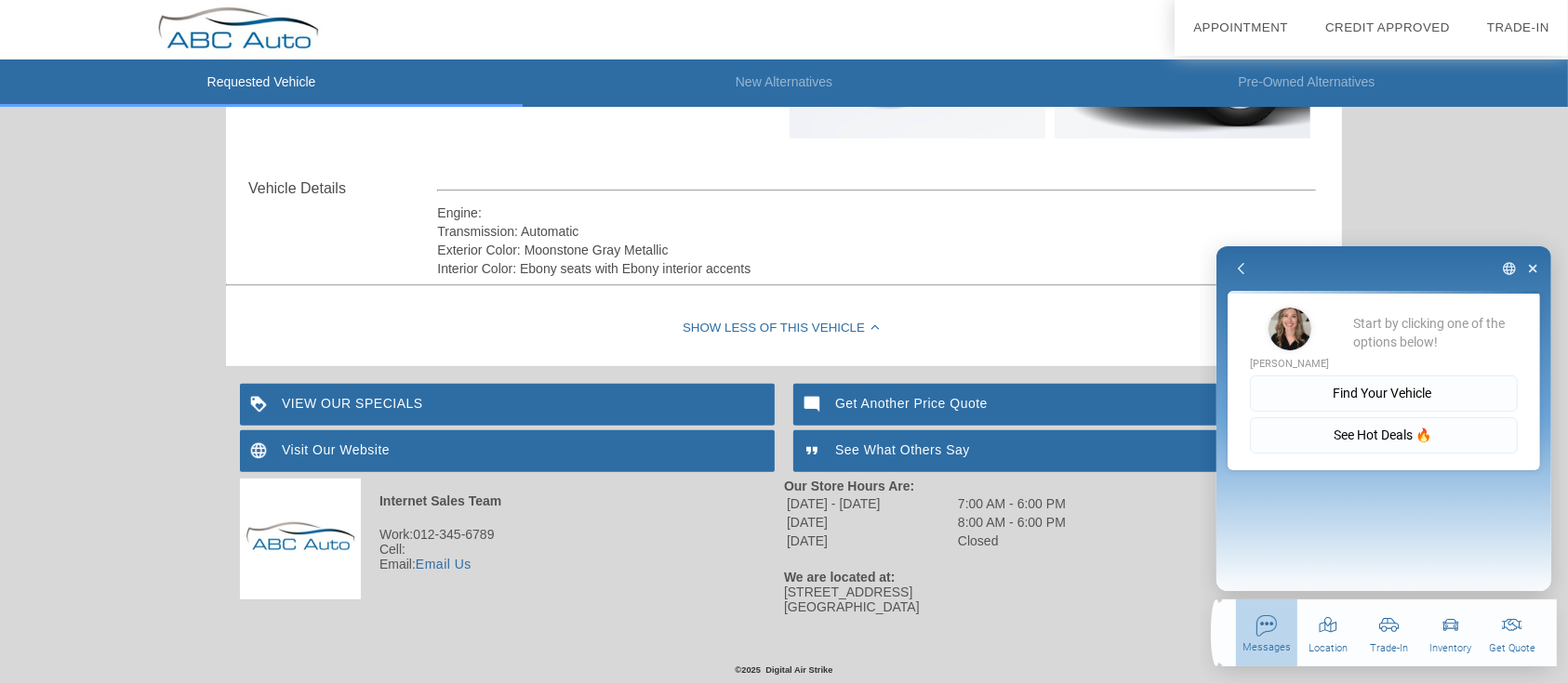
click at [1293, 621] on div "button" at bounding box center [1265, 642] width 61 height 67
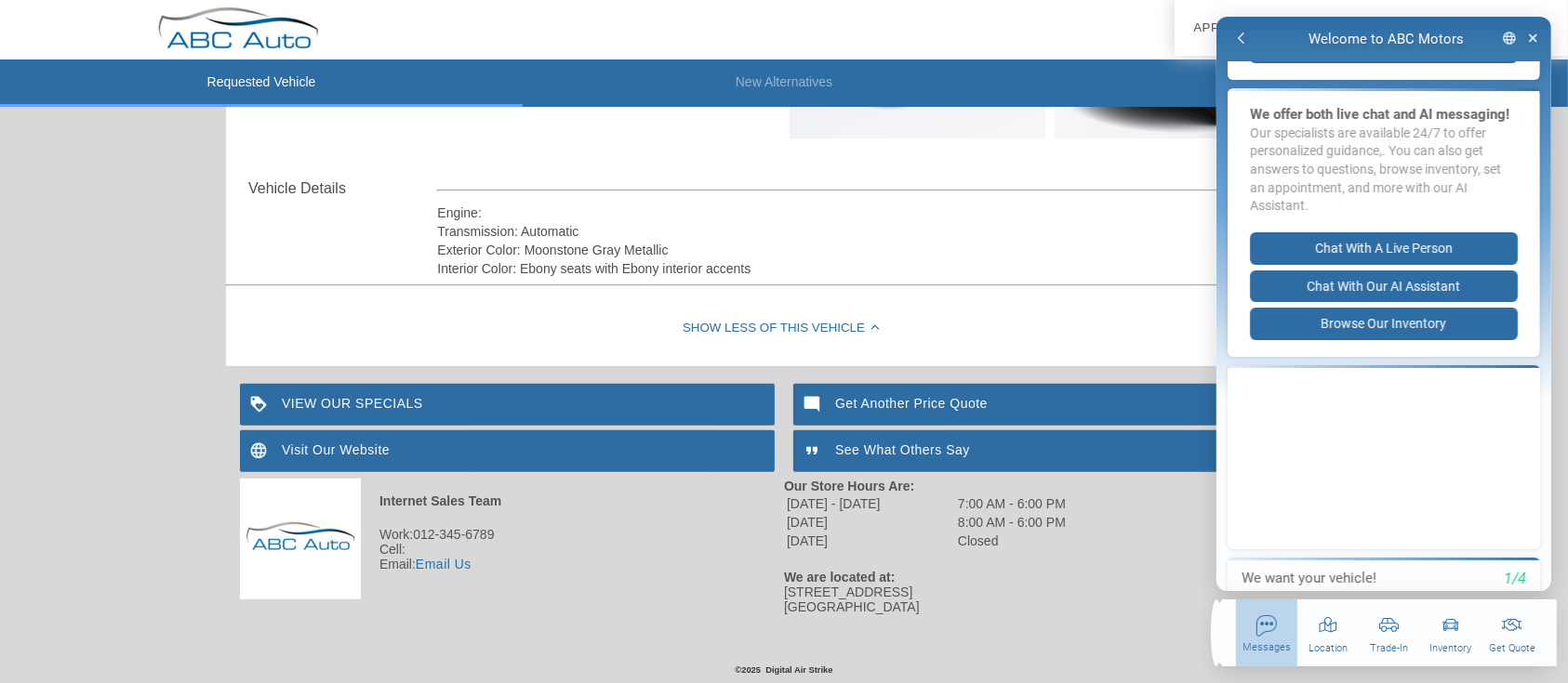
scroll to position [13, 0]
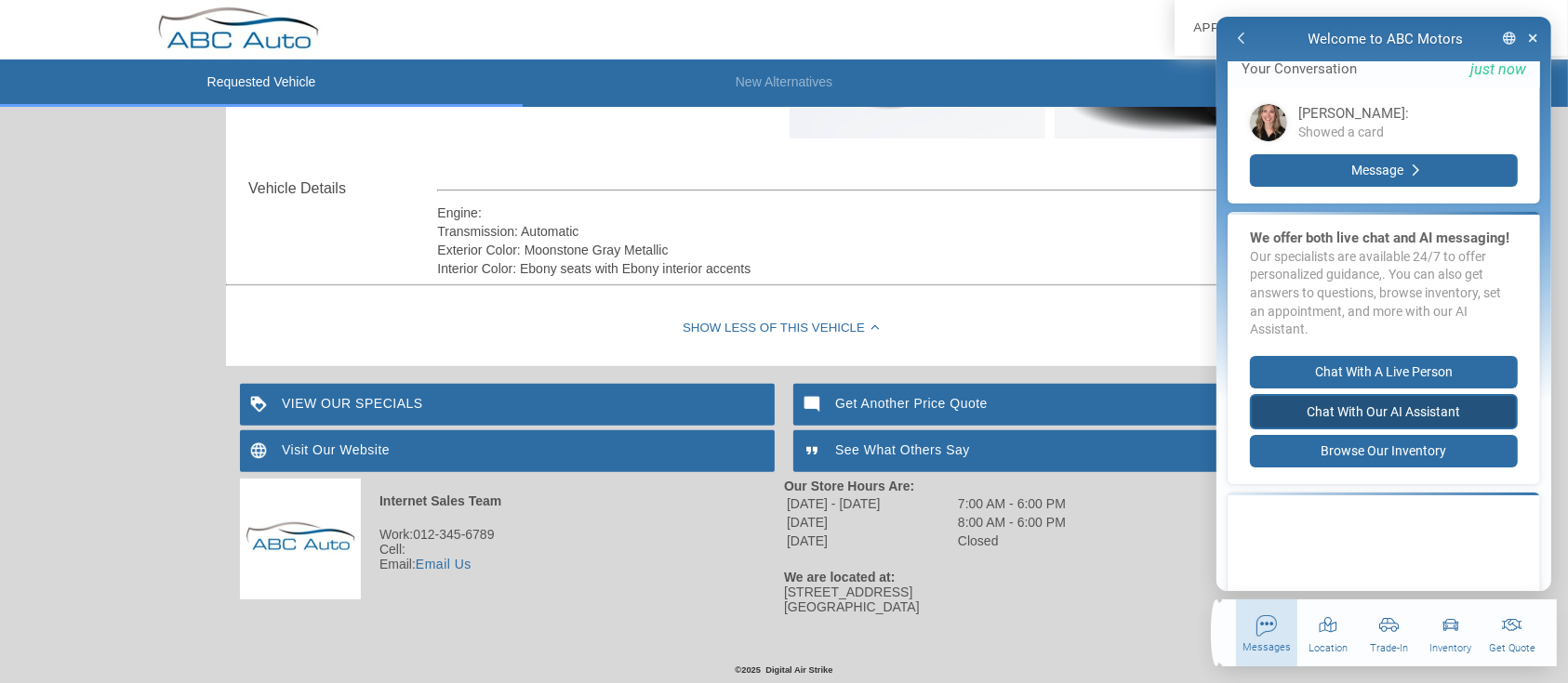
click at [1344, 430] on button "Chat with our AI Assistant" at bounding box center [1383, 412] width 268 height 36
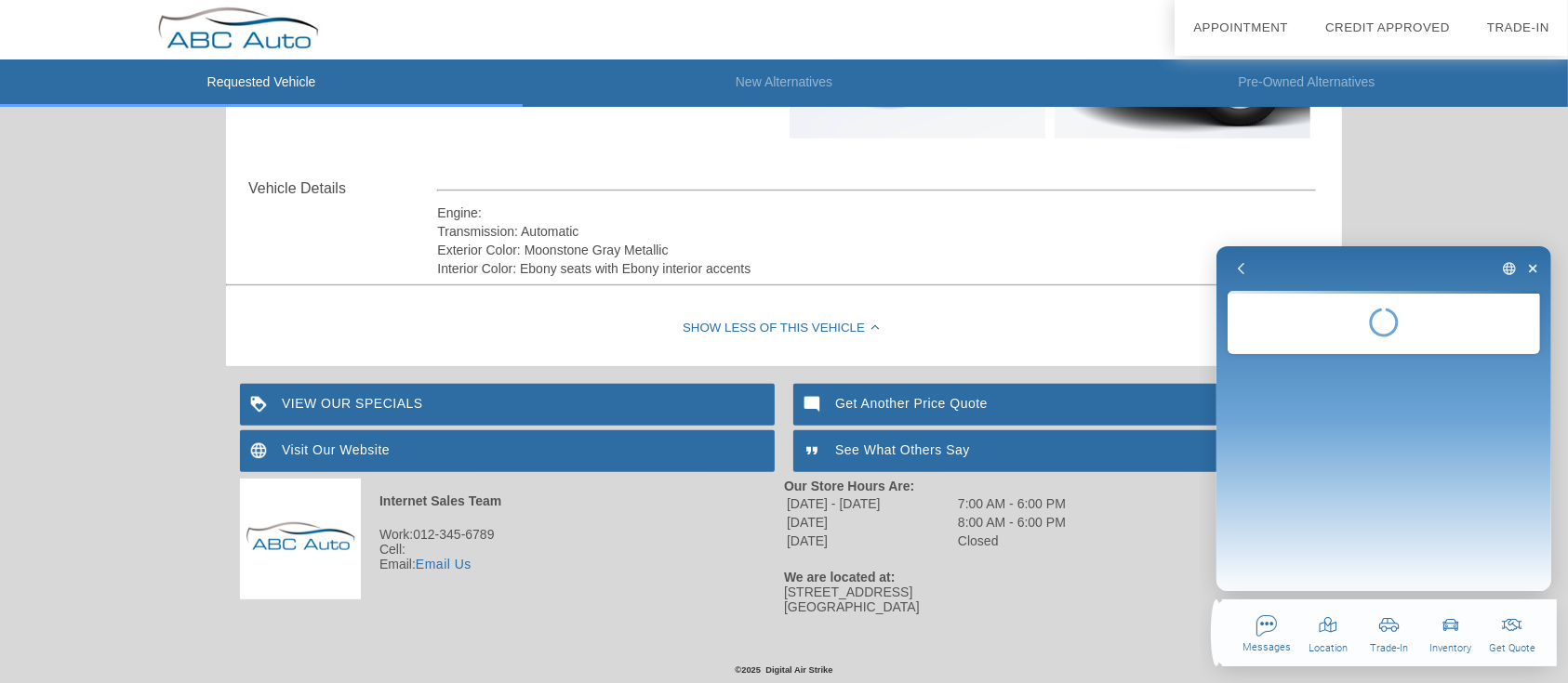
scroll to position [0, 0]
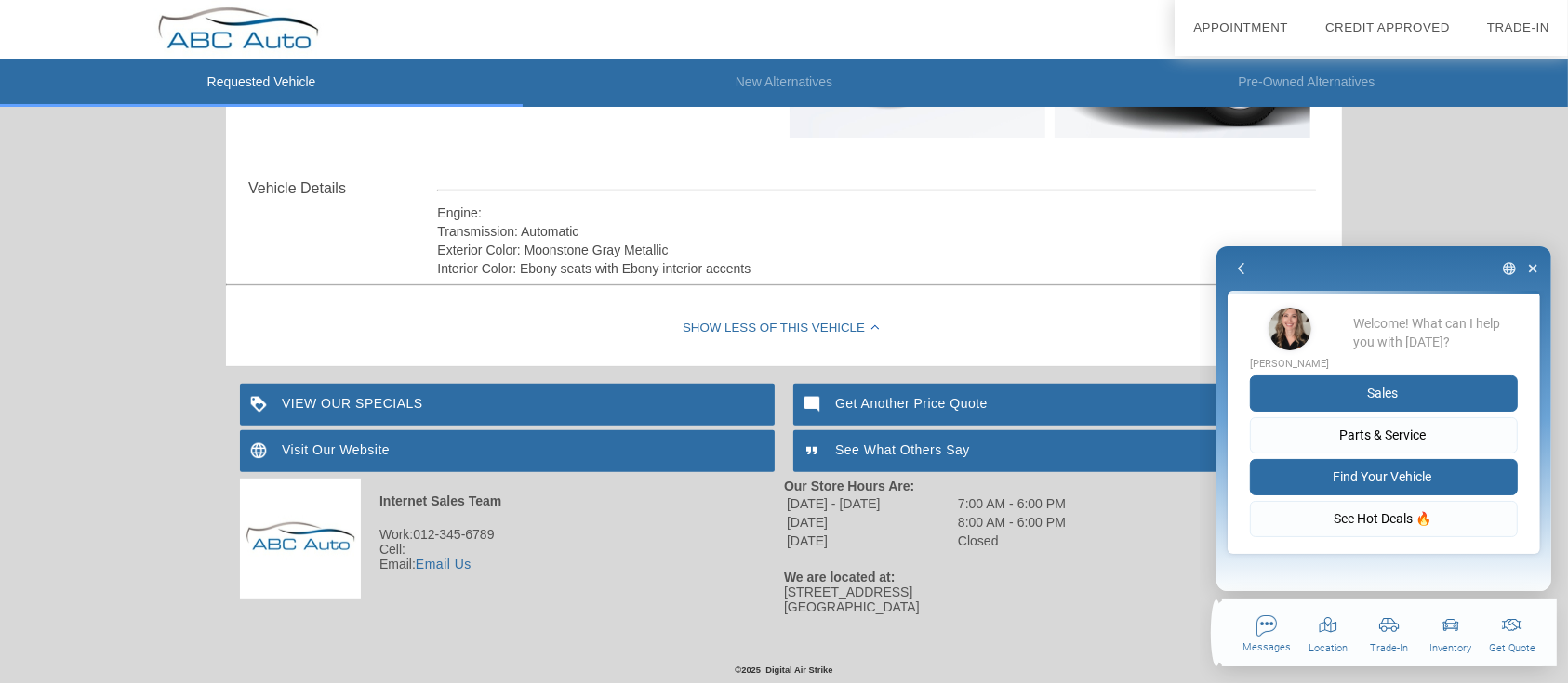
drag, startPoint x: 1375, startPoint y: 394, endPoint x: 1407, endPoint y: 486, distance: 97.4
click at [1375, 395] on button "Sales" at bounding box center [1383, 394] width 268 height 36
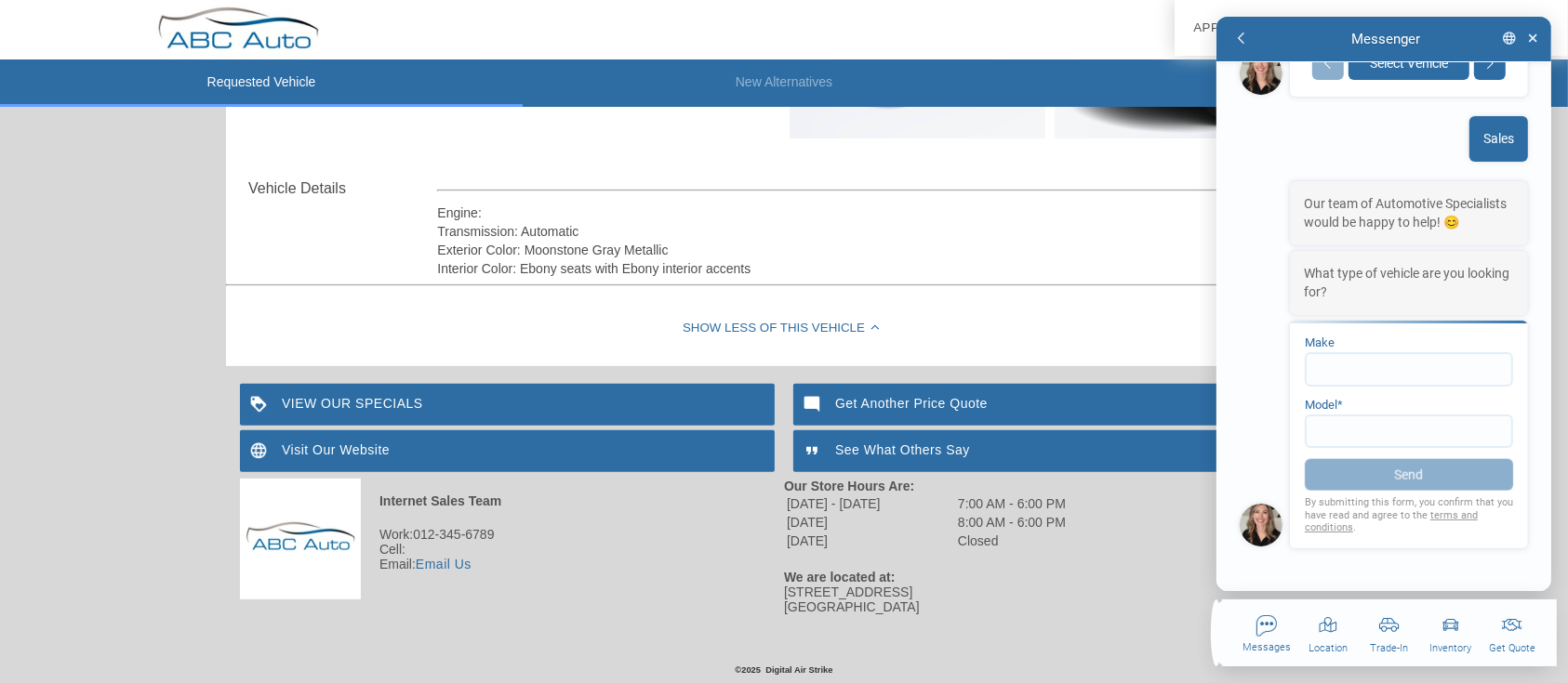
scroll to position [2068, 0]
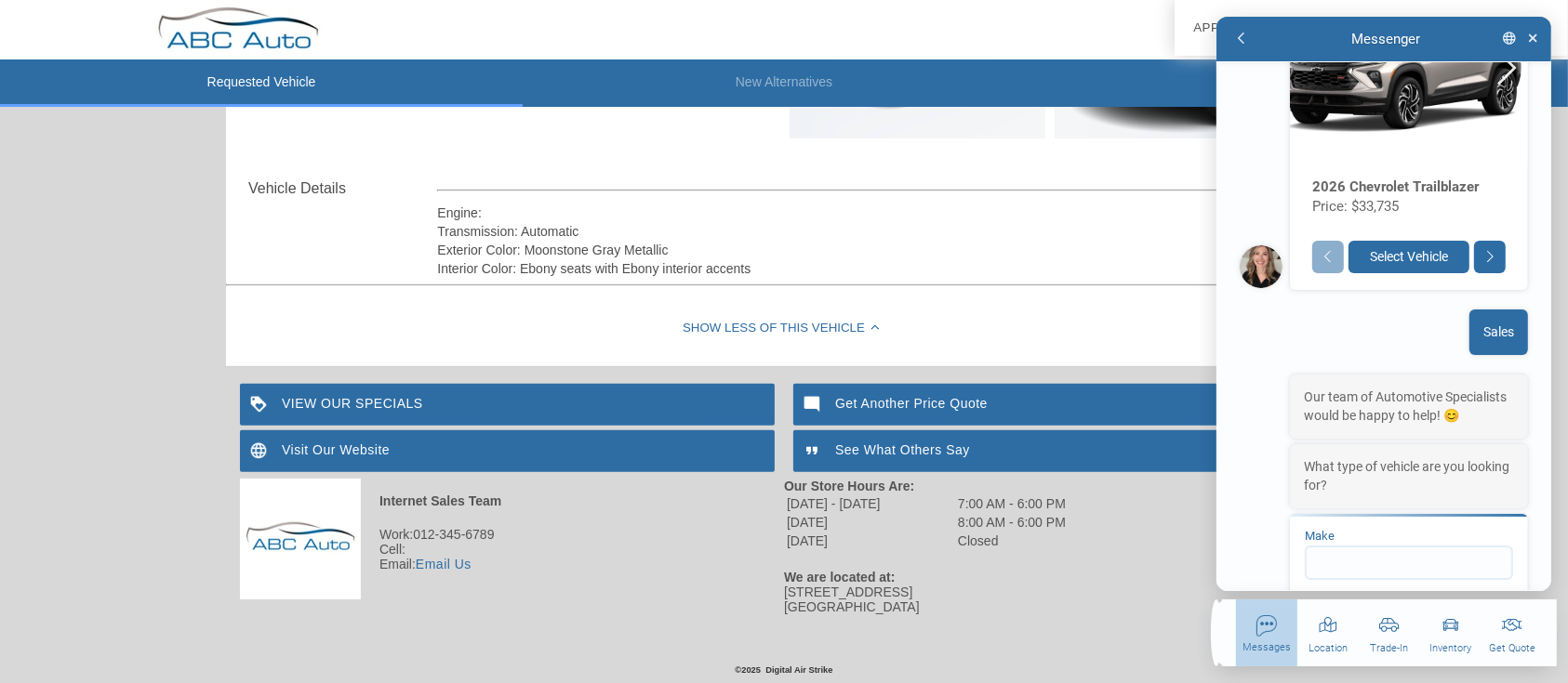
click at [1275, 628] on div "button" at bounding box center [1265, 642] width 61 height 67
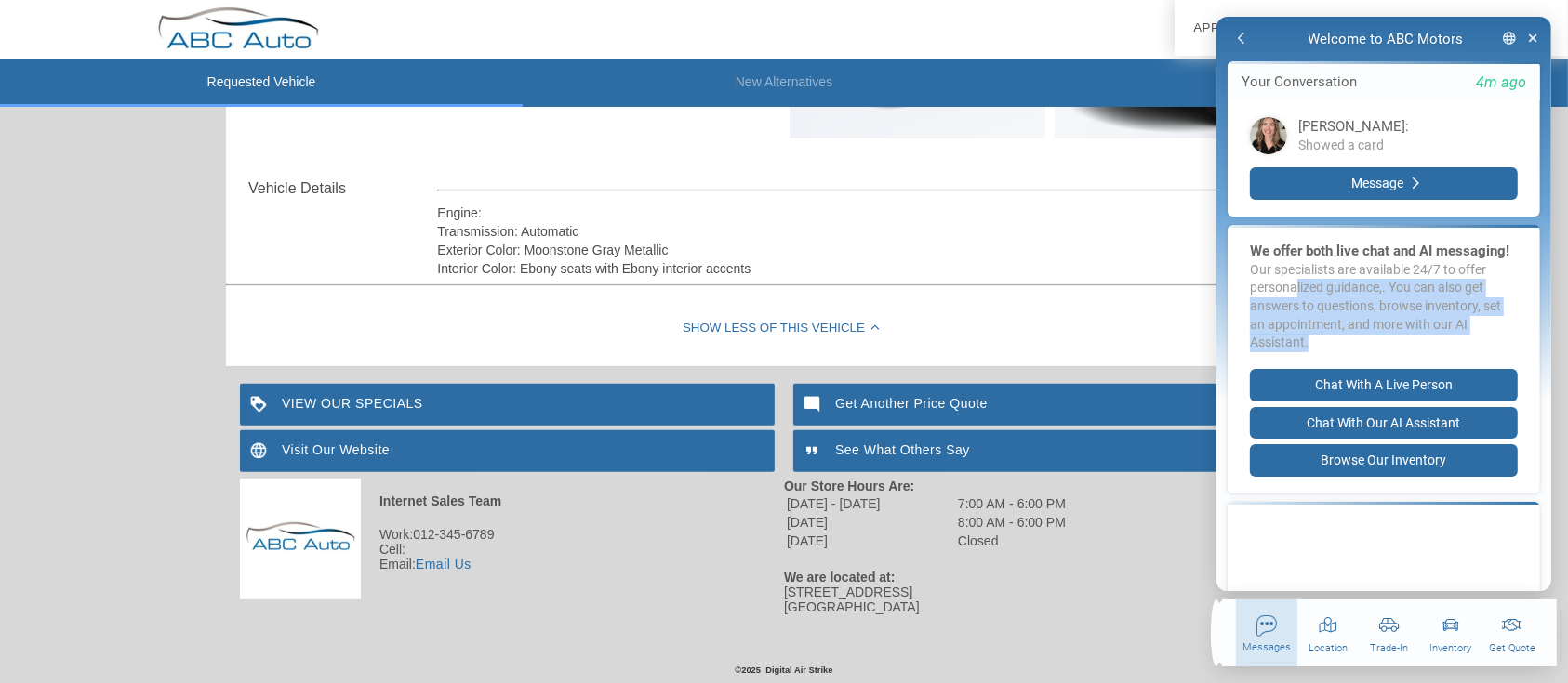
drag, startPoint x: 1297, startPoint y: 300, endPoint x: 1433, endPoint y: 386, distance: 160.9
click at [1471, 352] on div "Our specialists are available 24/7 to offer personalized guidance,. You can als…" at bounding box center [1383, 307] width 268 height 92
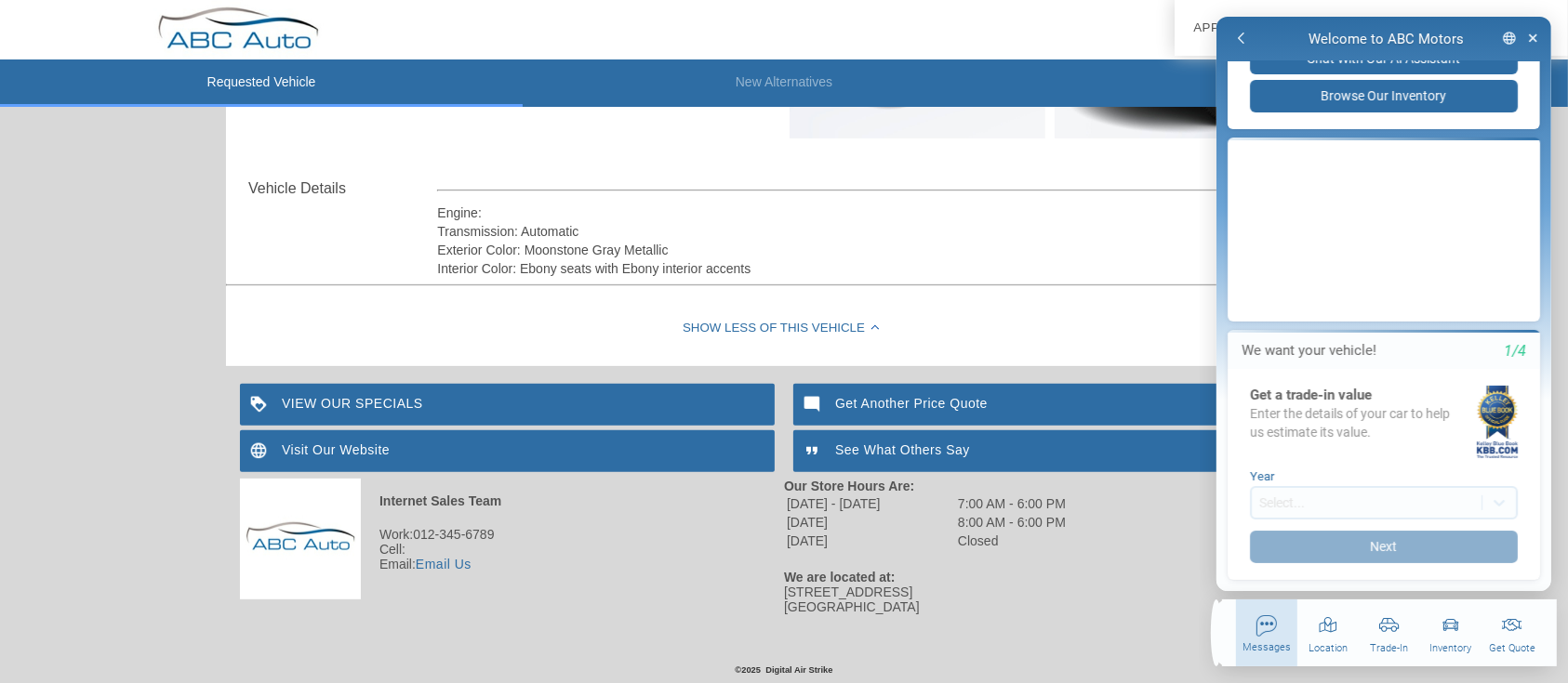
scroll to position [385, 0]
click at [1329, 635] on div "button" at bounding box center [1328, 642] width 61 height 67
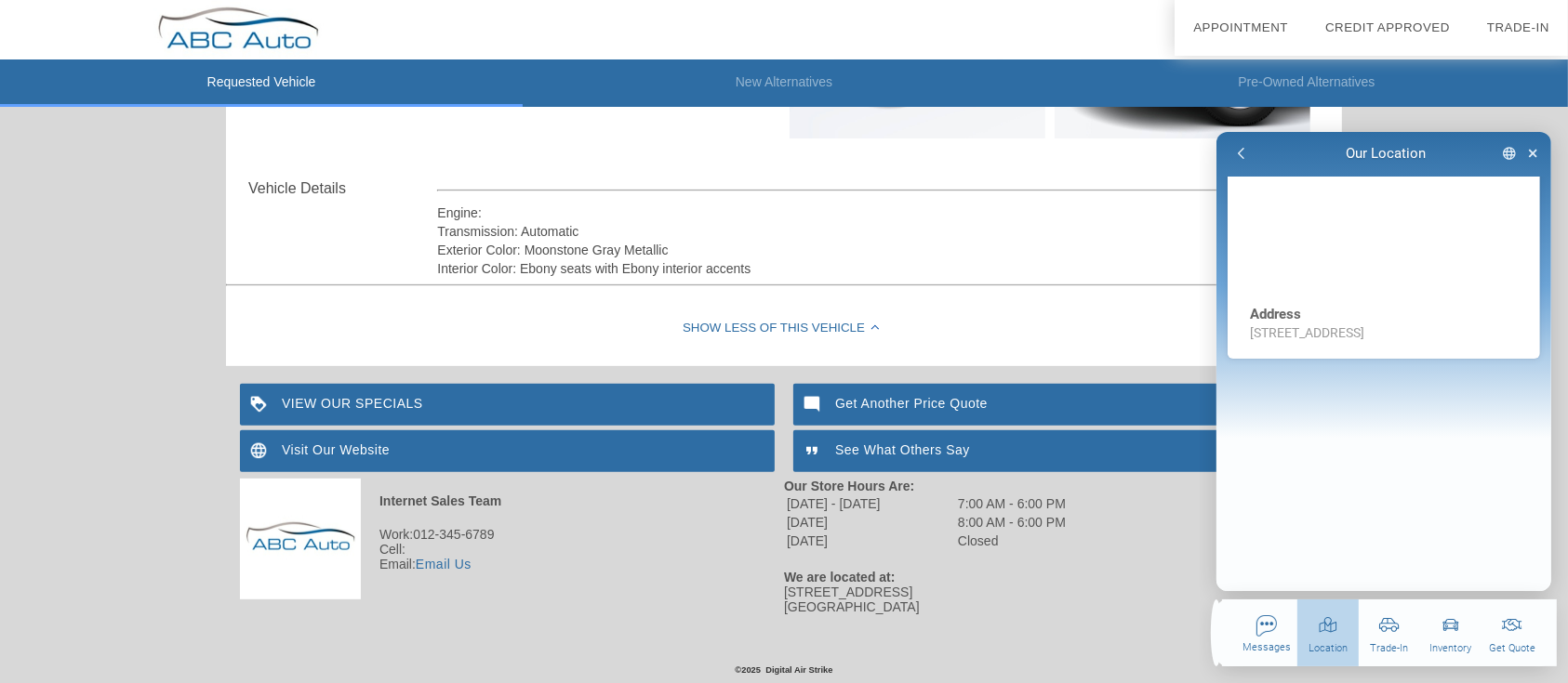
scroll to position [0, 0]
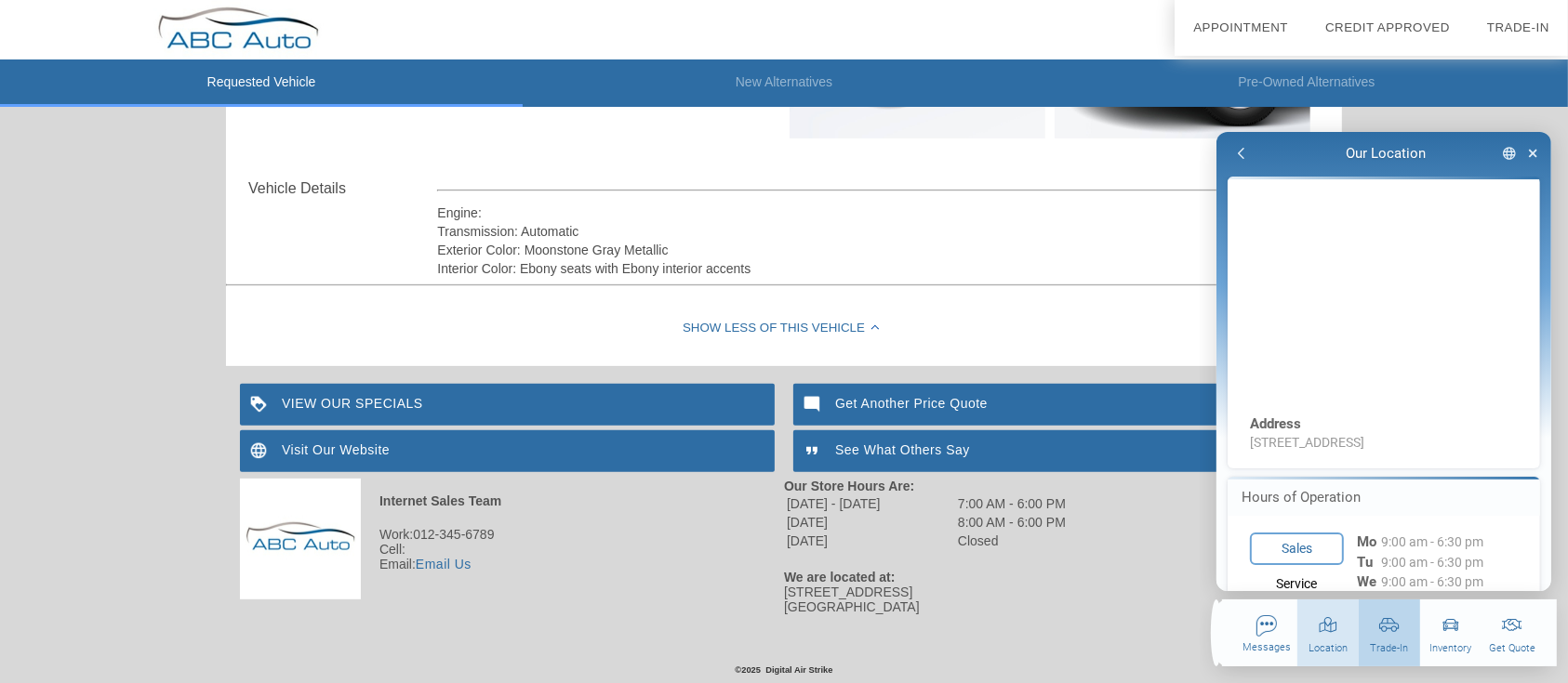
click at [1394, 636] on div "button" at bounding box center [1389, 641] width 61 height 67
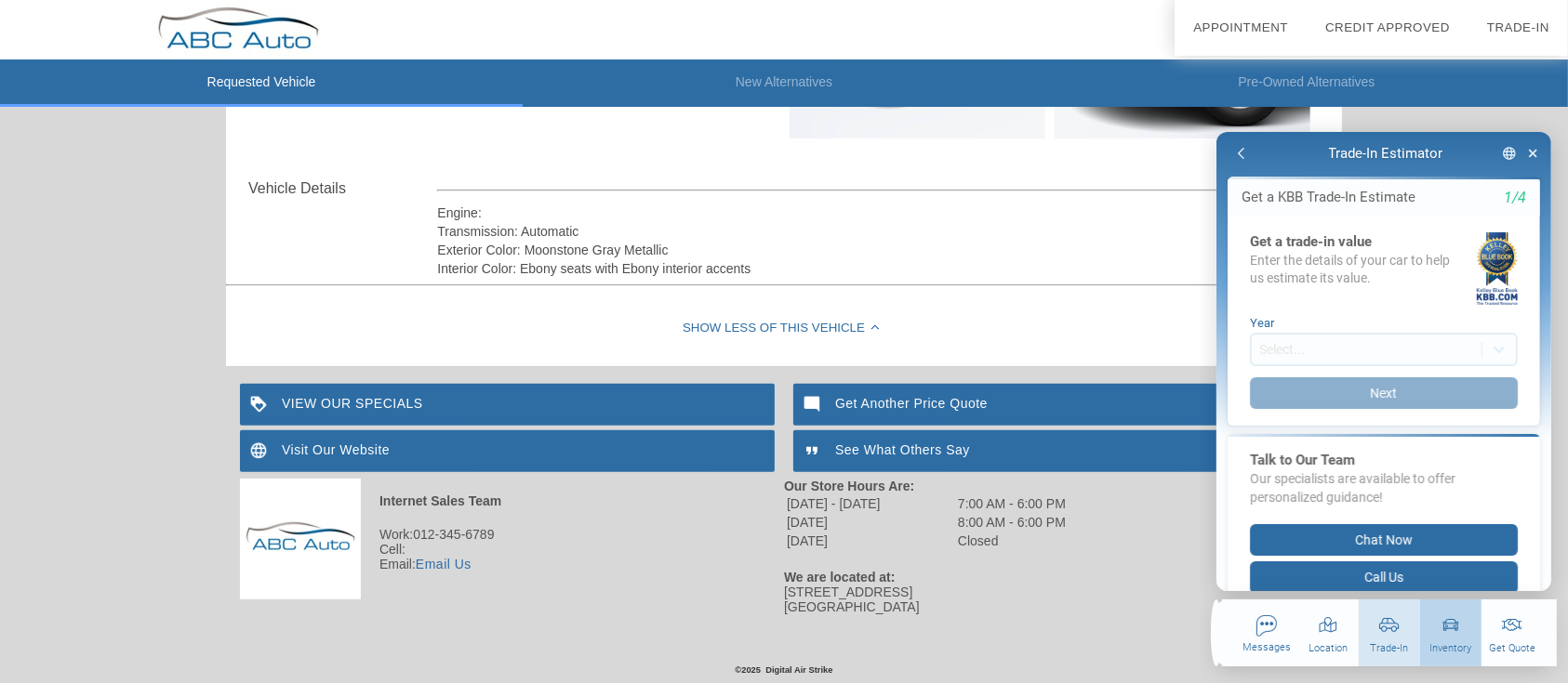
click at [1440, 631] on div "button" at bounding box center [1450, 641] width 61 height 67
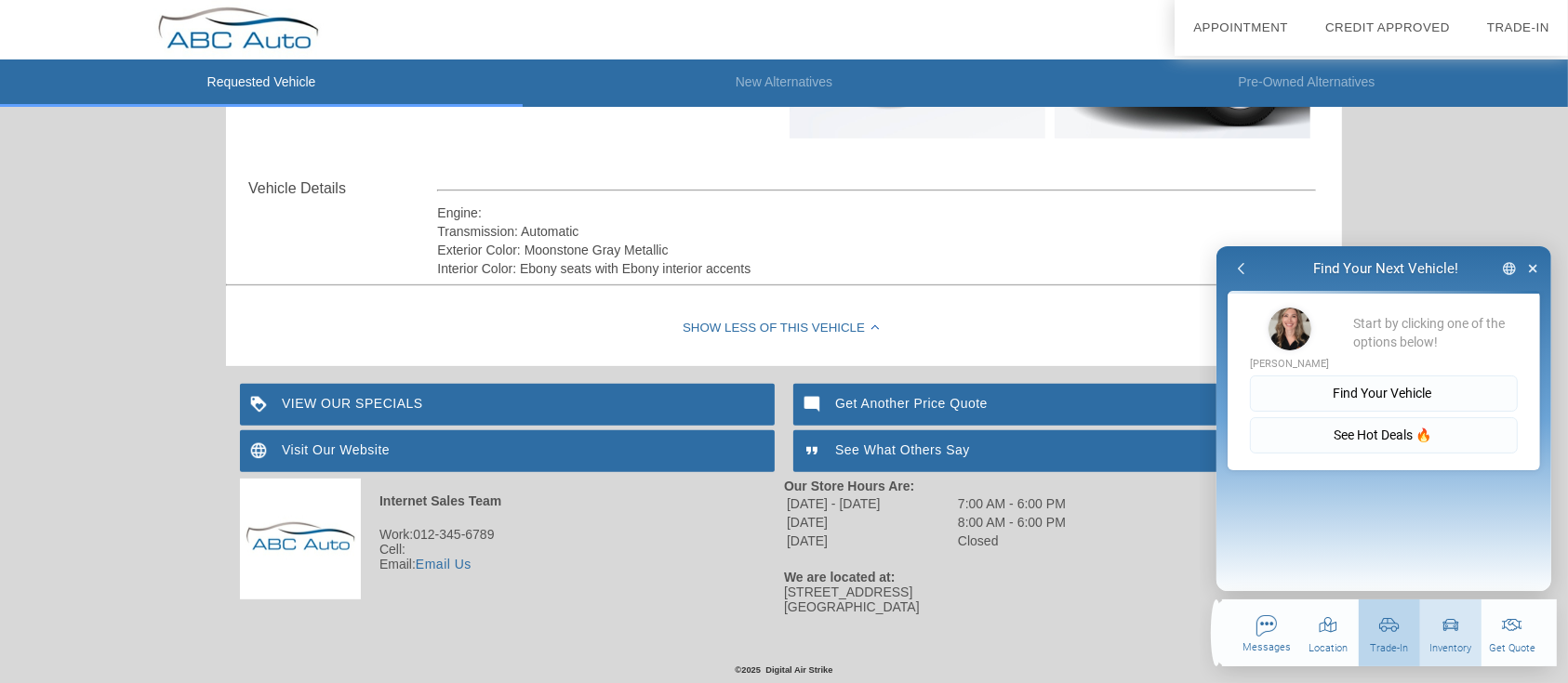
click at [1410, 639] on div "button" at bounding box center [1389, 642] width 61 height 67
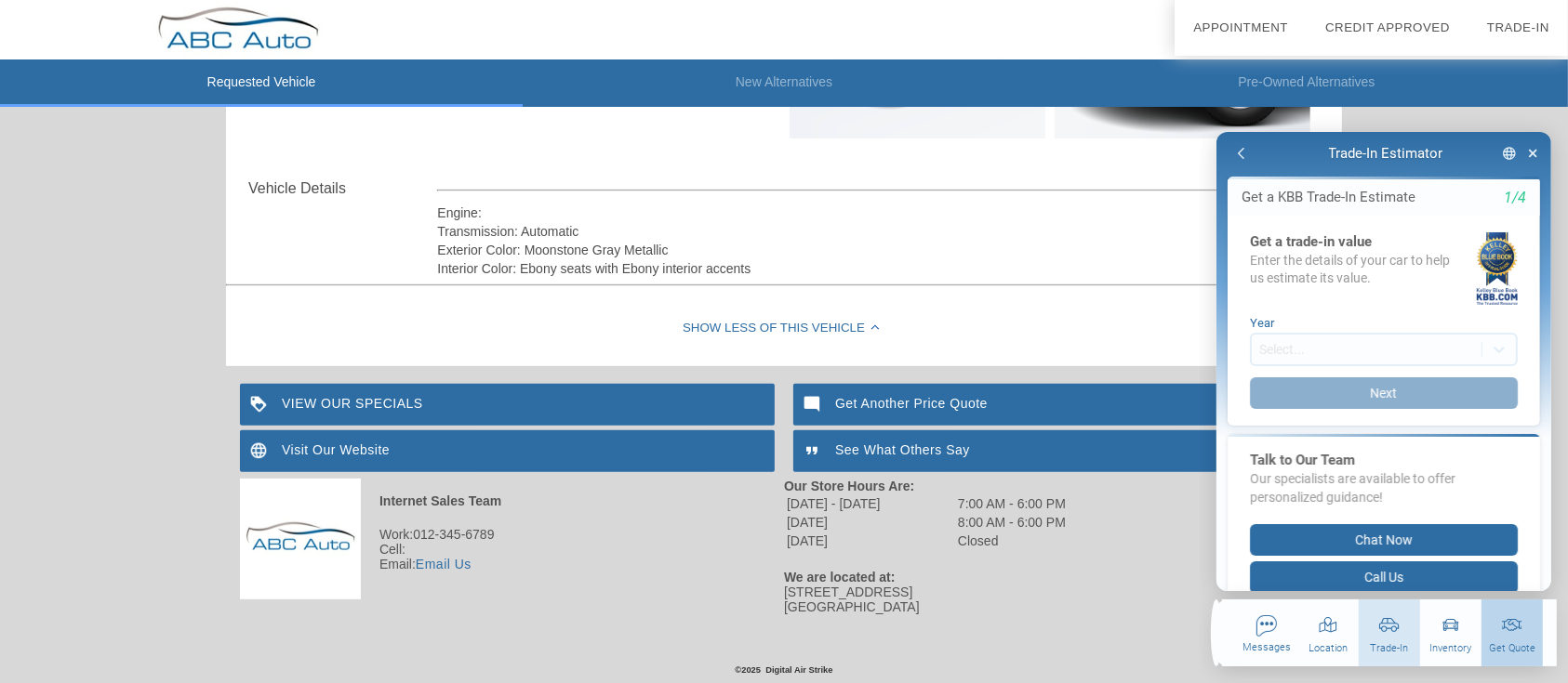
click at [1537, 643] on div "button" at bounding box center [1512, 641] width 61 height 67
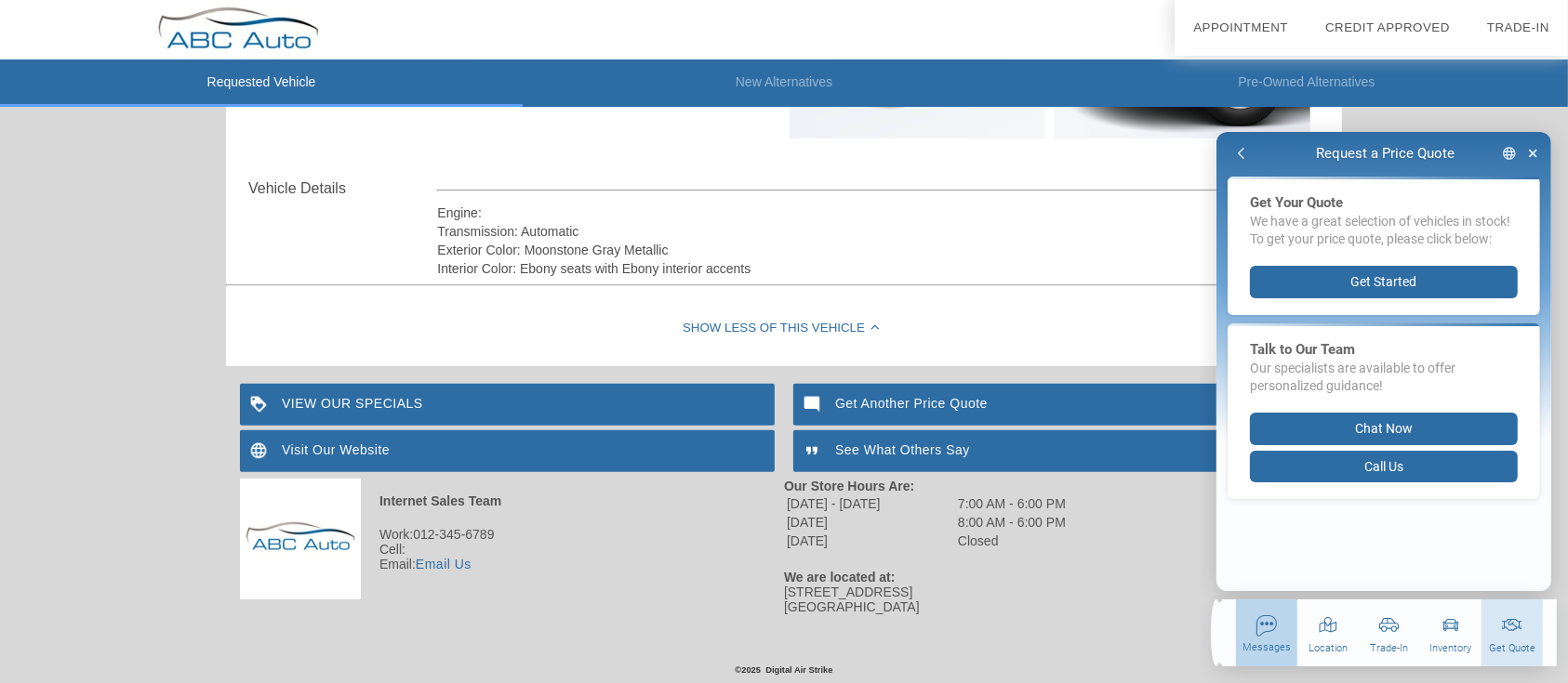
click at [1256, 641] on div "button" at bounding box center [1265, 641] width 61 height 67
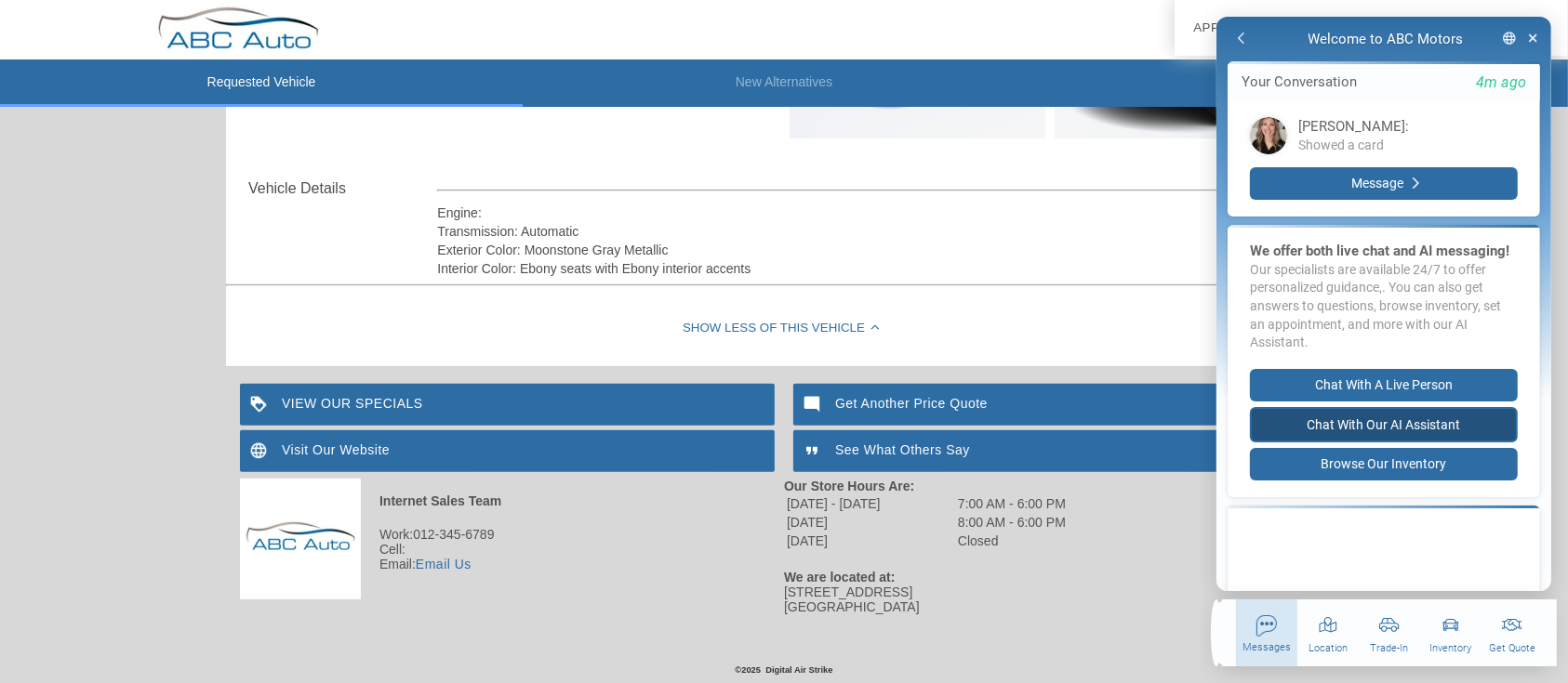
click at [1410, 443] on button "Chat with our AI Assistant" at bounding box center [1383, 425] width 268 height 36
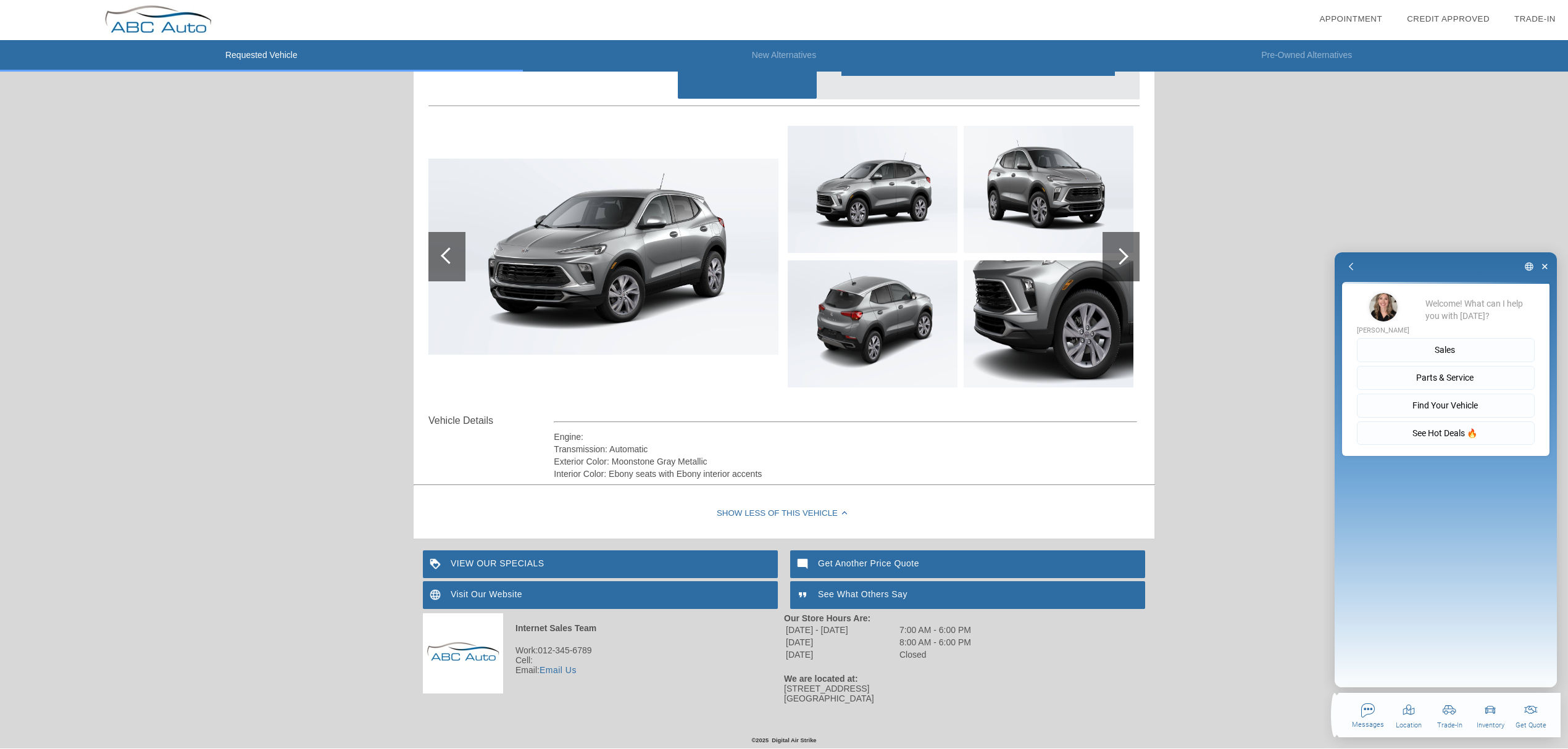
scroll to position [101, 0]
click at [1040, 442] on button "See Hot Deals 🔥" at bounding box center [1445, 434] width 178 height 24
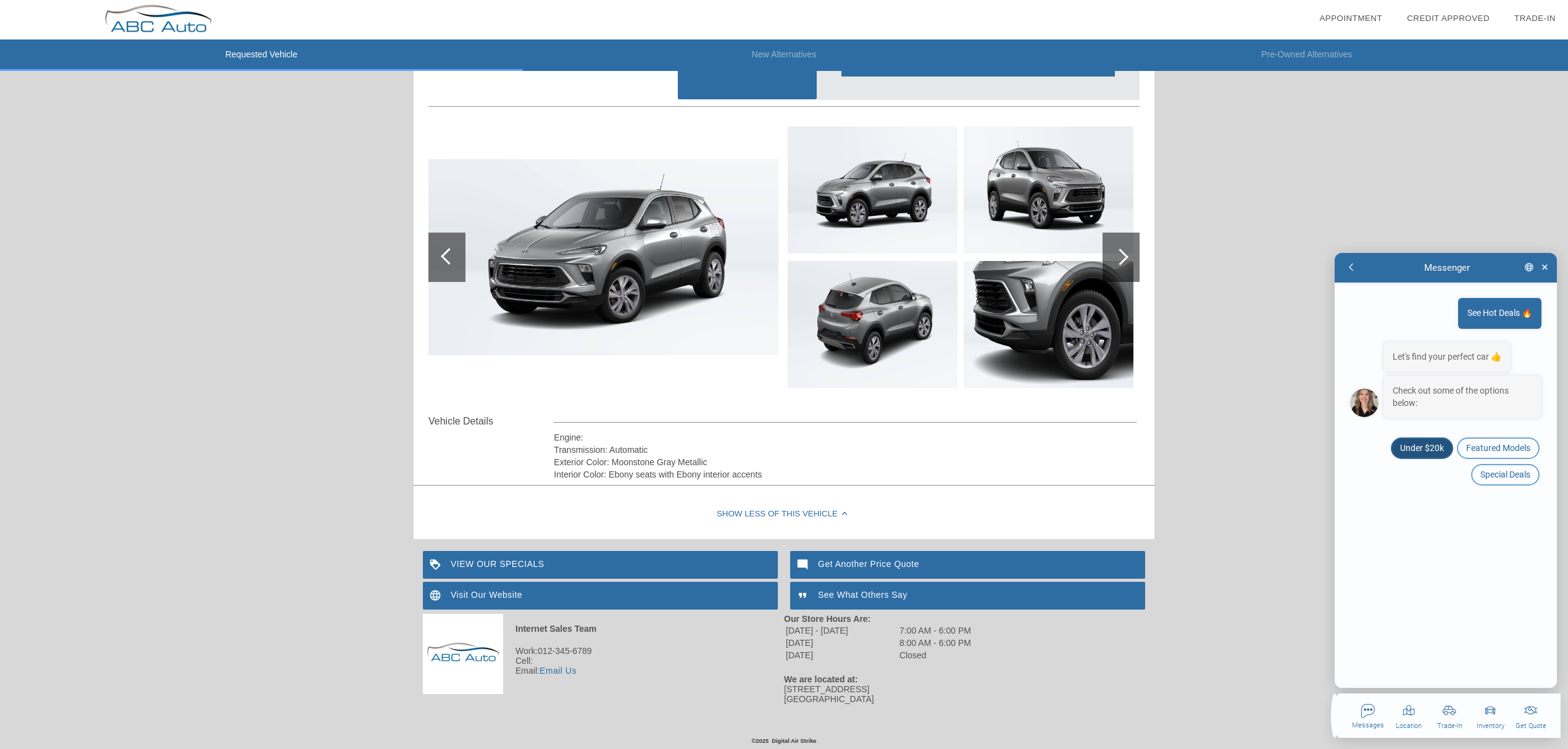
click at [1040, 453] on button "Under $20k" at bounding box center [1422, 448] width 62 height 22
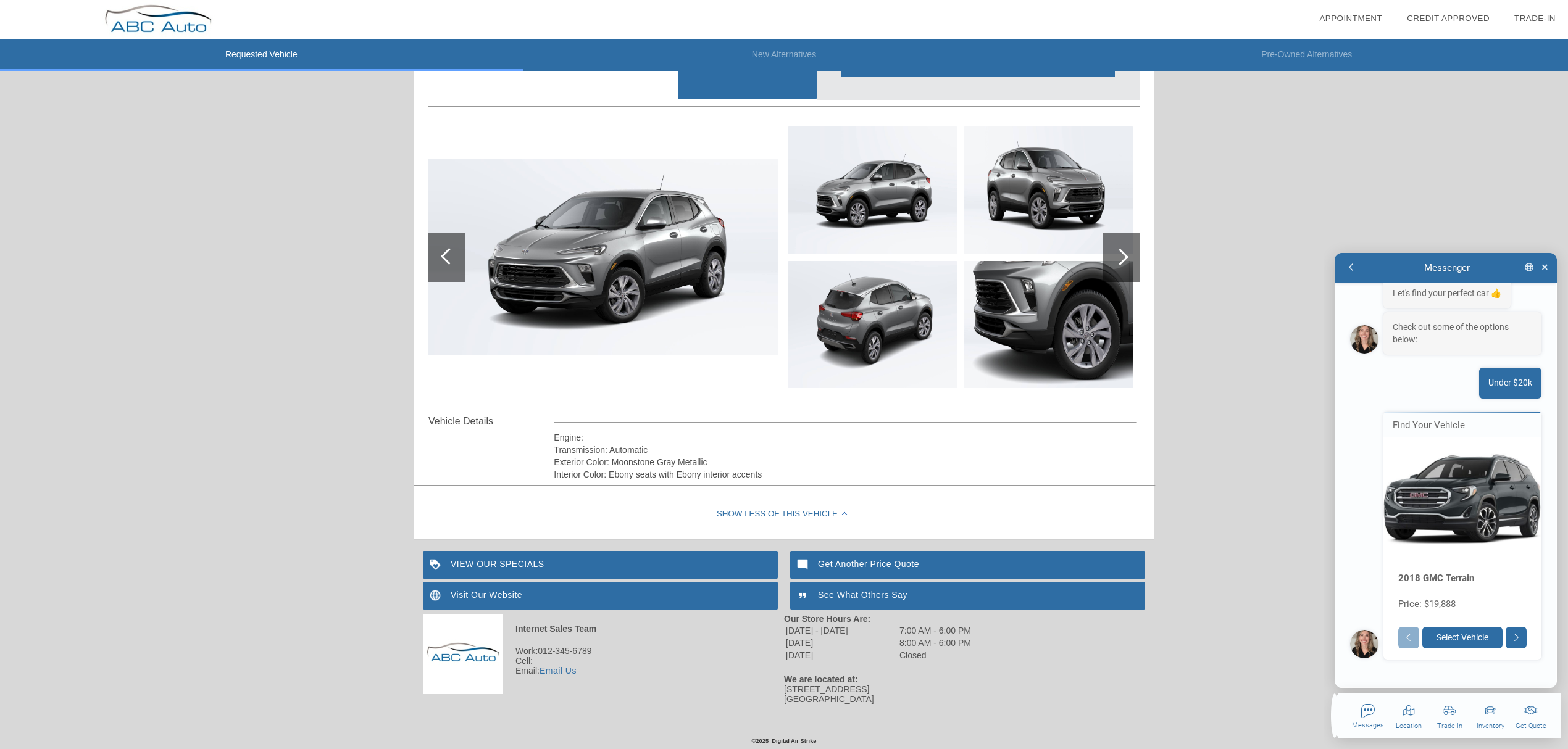
scroll to position [63, 0]
click at [1040, 453] on div "See Hot Deals 🔥 Let's find your perfect car 👍 Check out some of the options bel…" at bounding box center [1445, 485] width 222 height 405
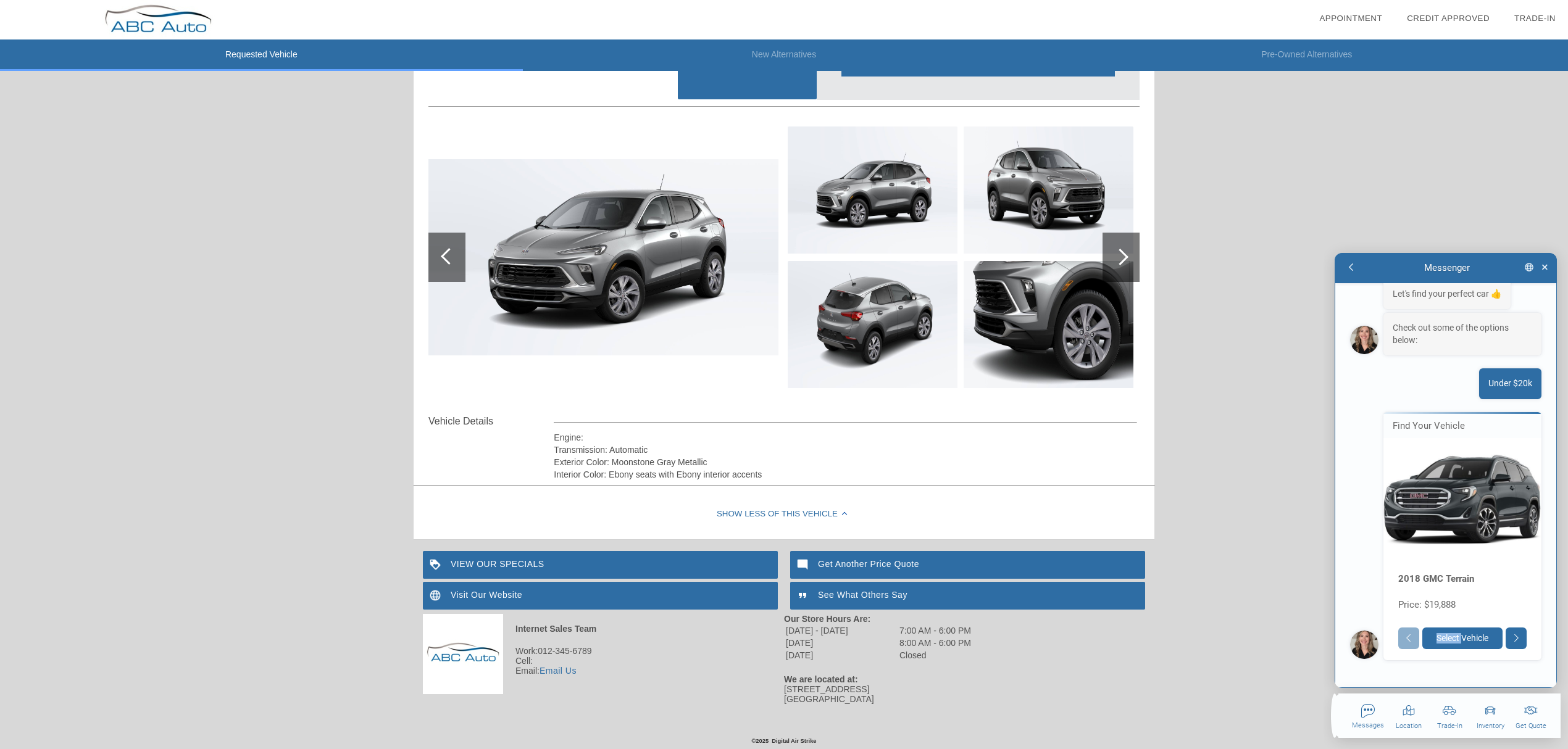
click at [1040, 453] on div "See Hot Deals 🔥 Let's find your perfect car 👍 Check out some of the options bel…" at bounding box center [1445, 485] width 222 height 405
drag, startPoint x: 1352, startPoint y: 272, endPoint x: 1355, endPoint y: 279, distance: 7.6
click at [1040, 274] on button "button" at bounding box center [1351, 268] width 23 height 22
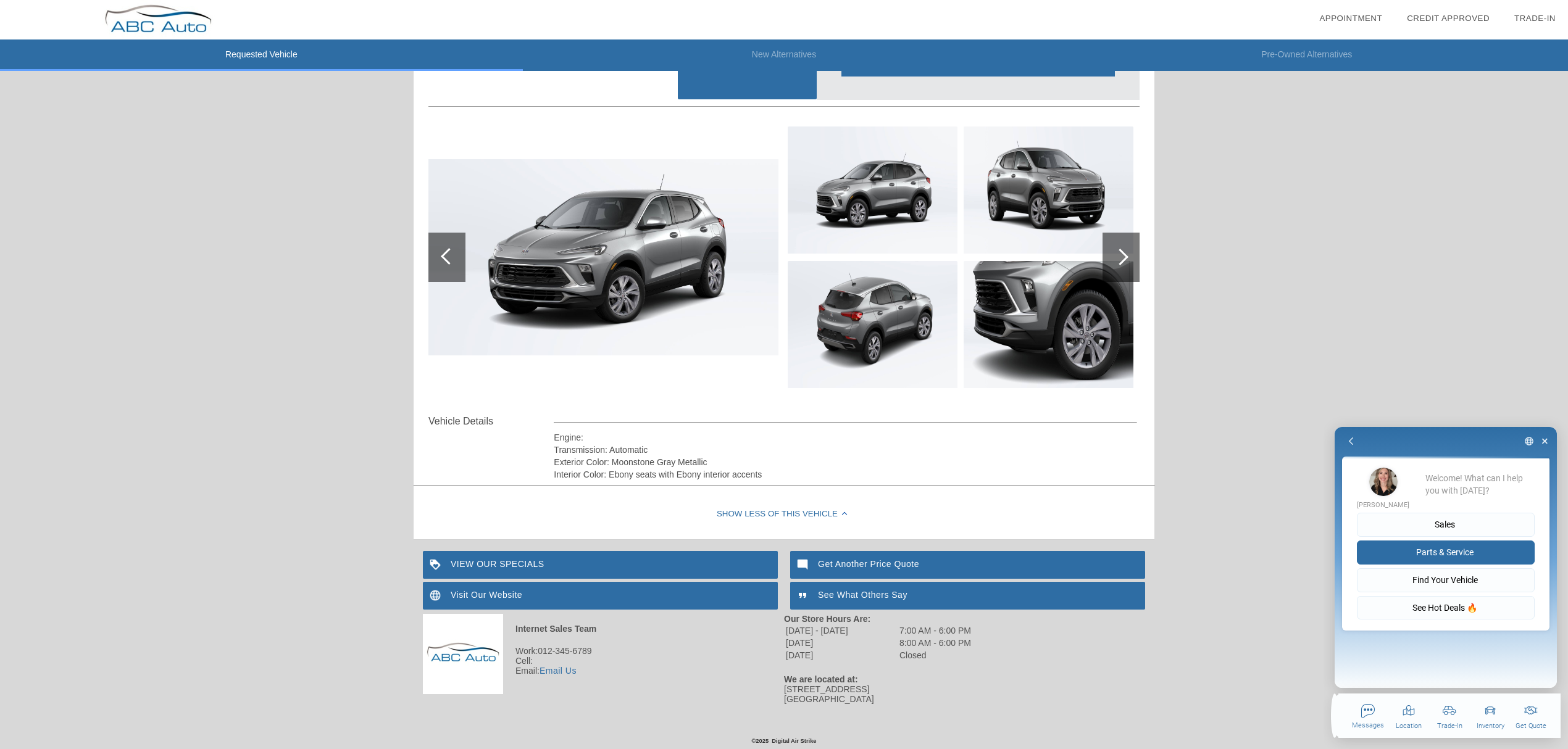
click at [1040, 453] on button "Parts & Service" at bounding box center [1445, 553] width 178 height 24
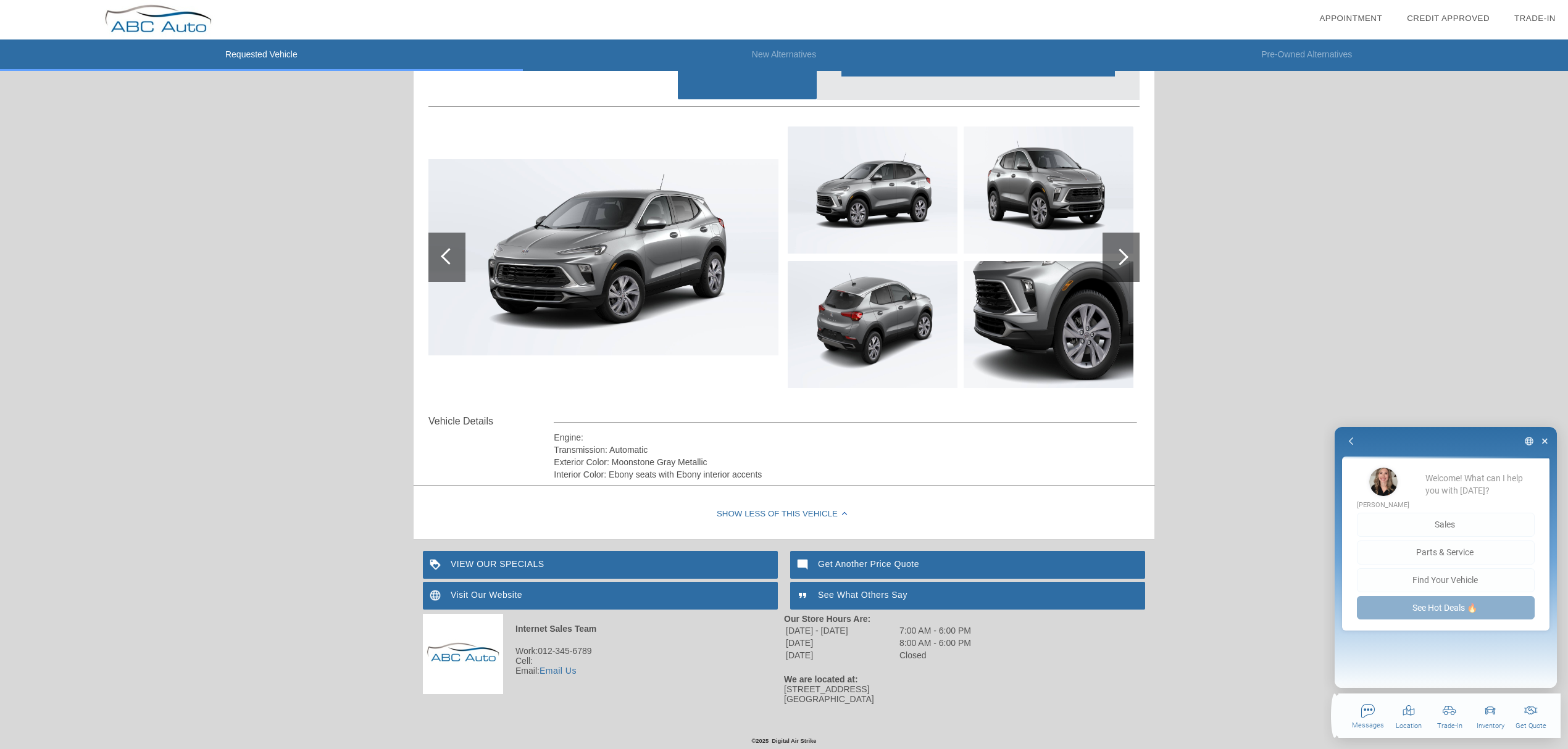
type textarea "x"
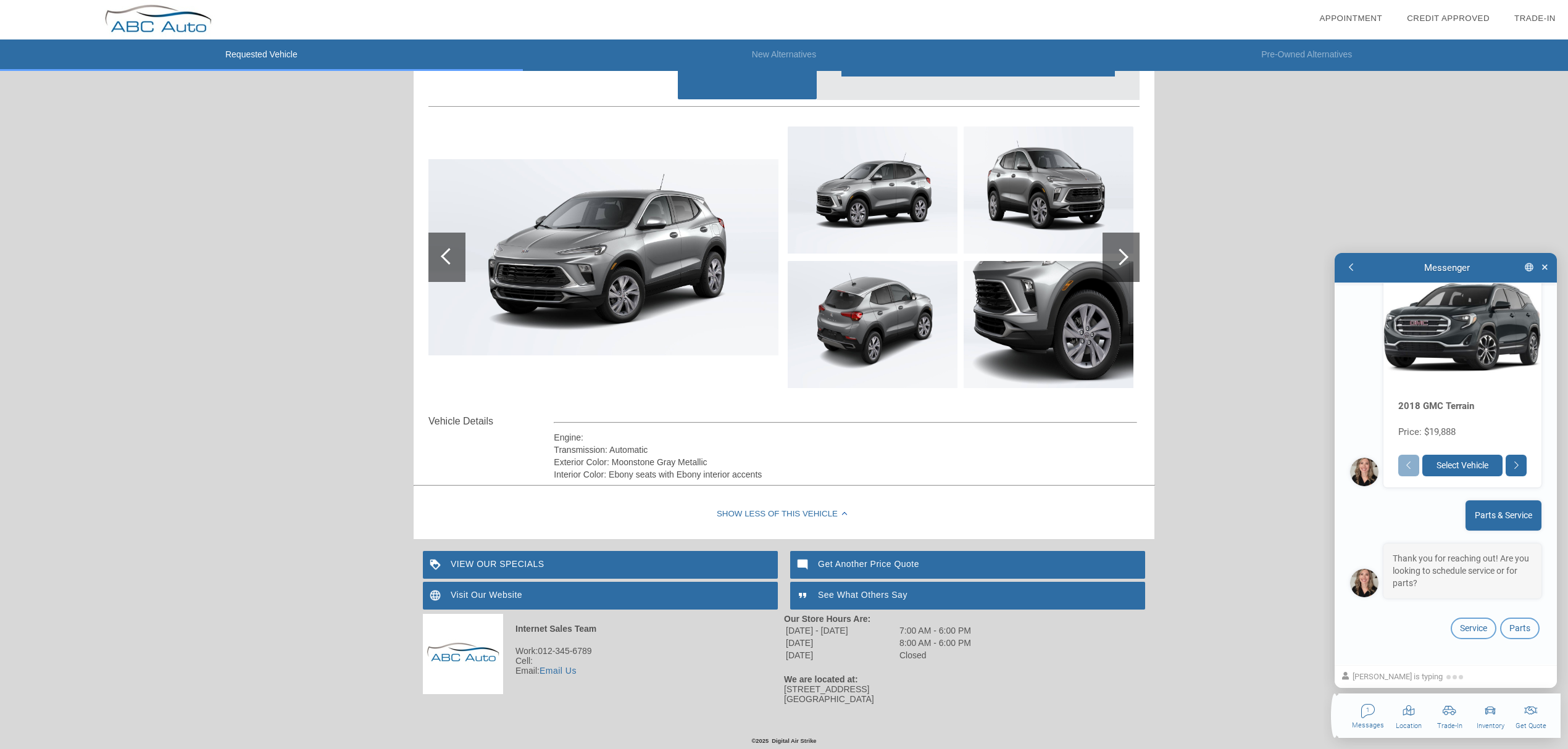
scroll to position [213, 0]
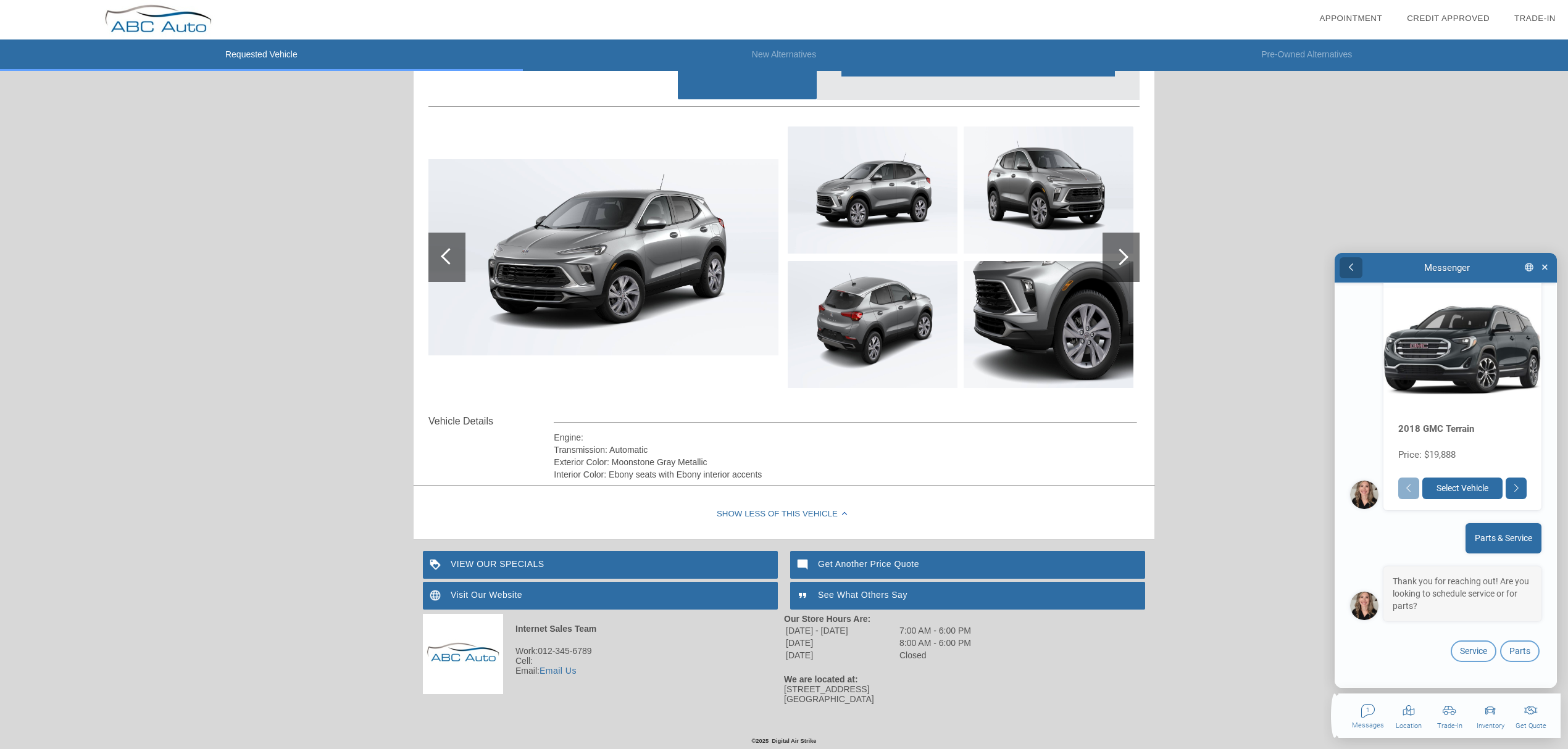
click at [1040, 272] on button "button" at bounding box center [1351, 268] width 23 height 22
